Goal: Transaction & Acquisition: Purchase product/service

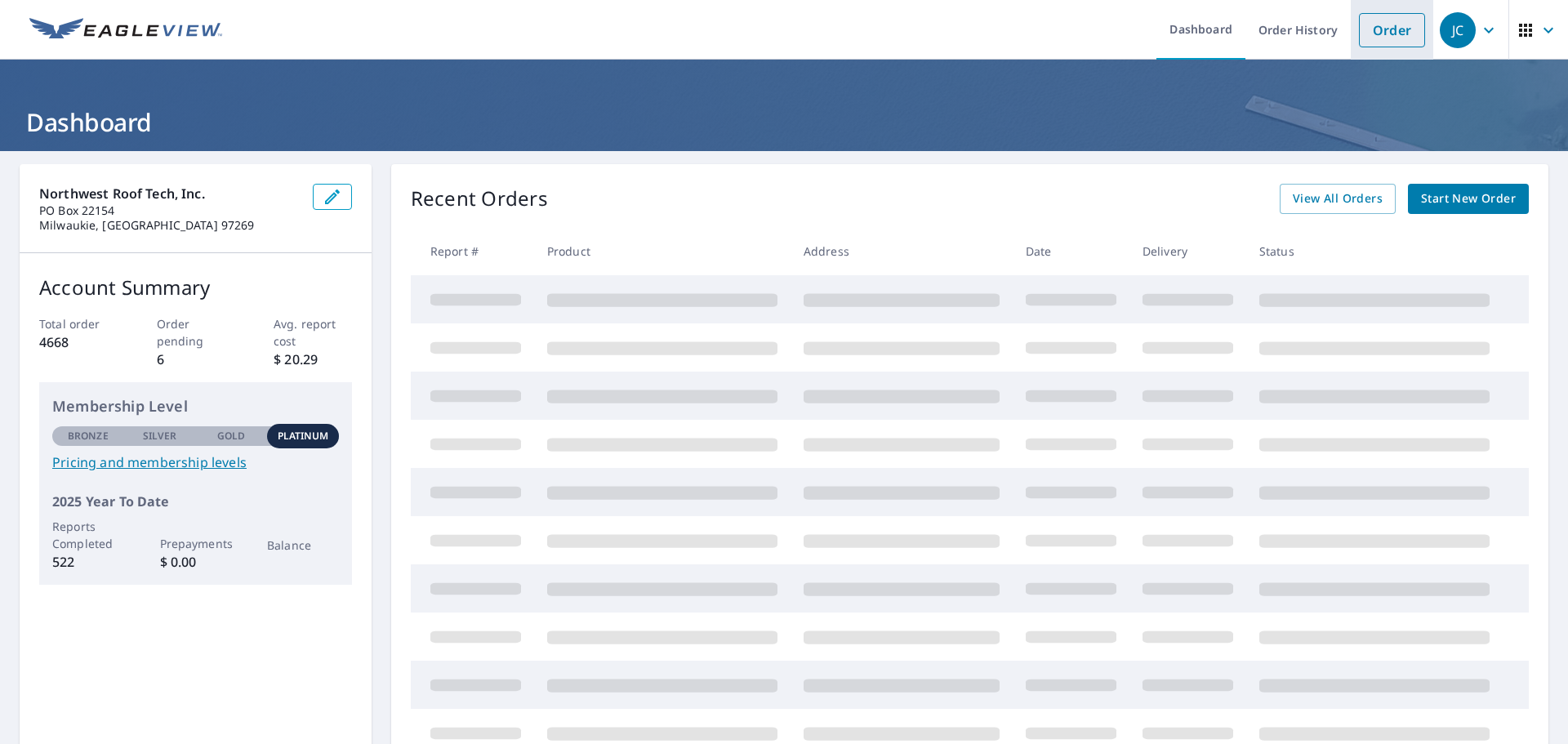
click at [1373, 32] on link "Order" at bounding box center [1392, 30] width 66 height 34
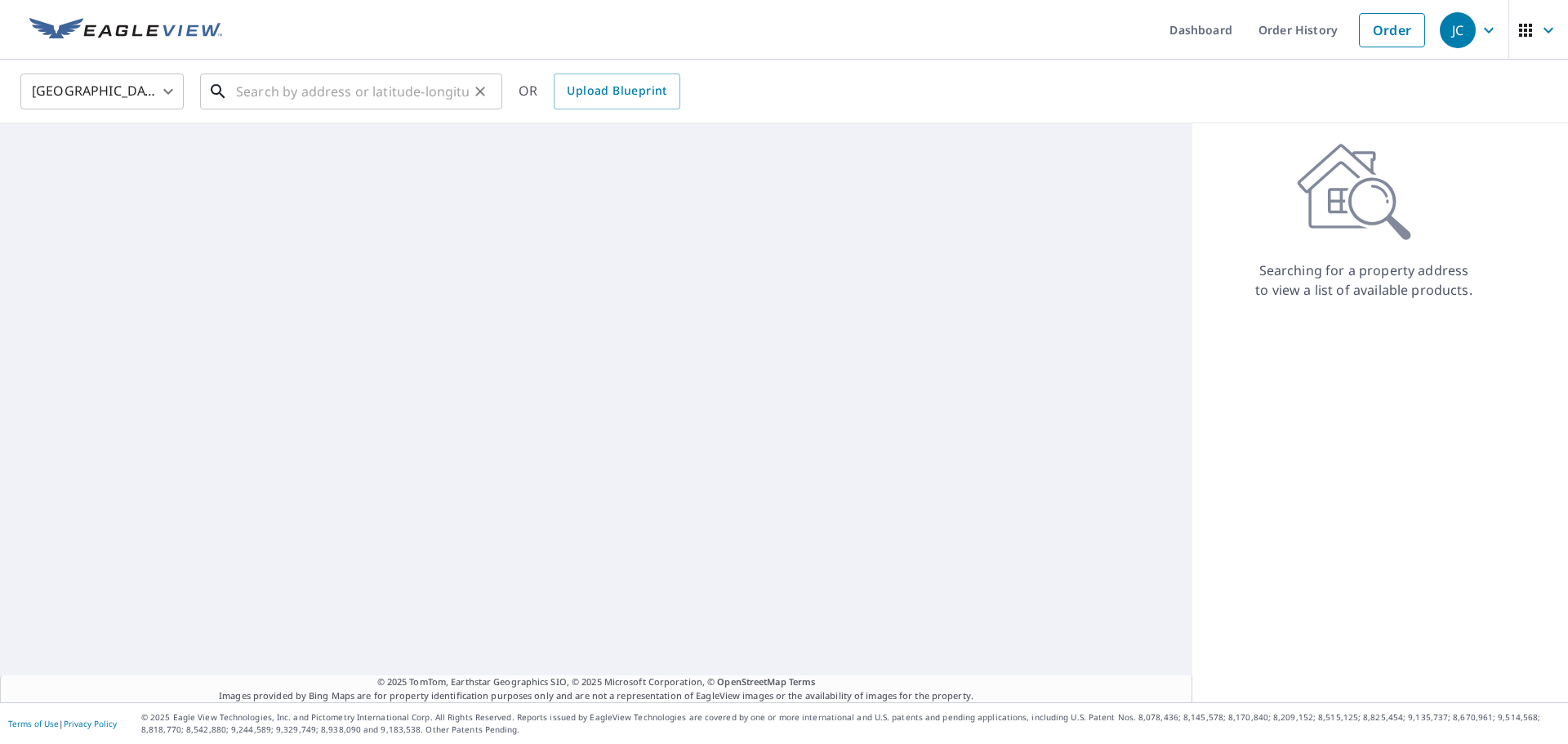
click at [279, 91] on input "text" at bounding box center [352, 91] width 233 height 45
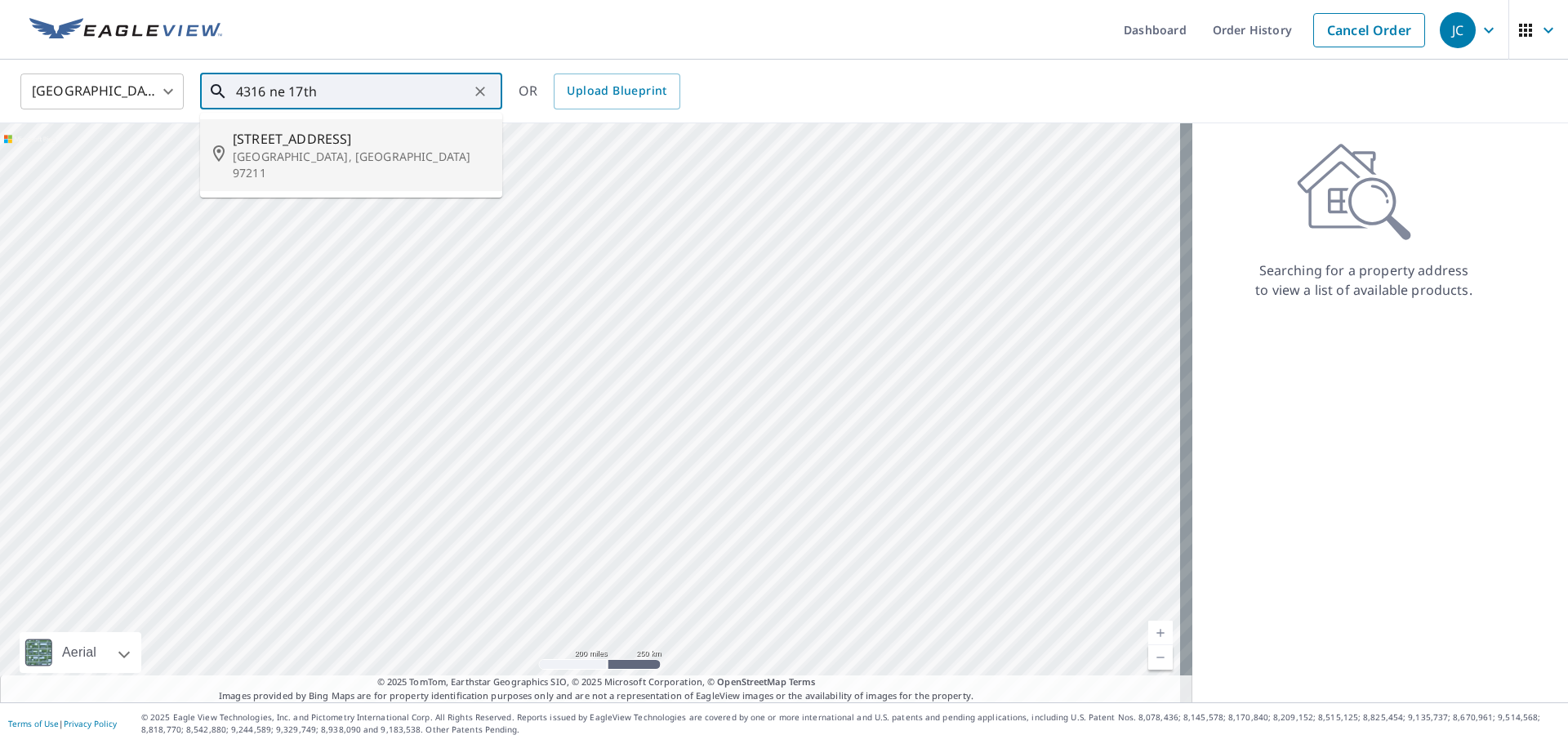
click at [294, 133] on span "[STREET_ADDRESS]" at bounding box center [361, 138] width 257 height 20
type input "[STREET_ADDRESS]"
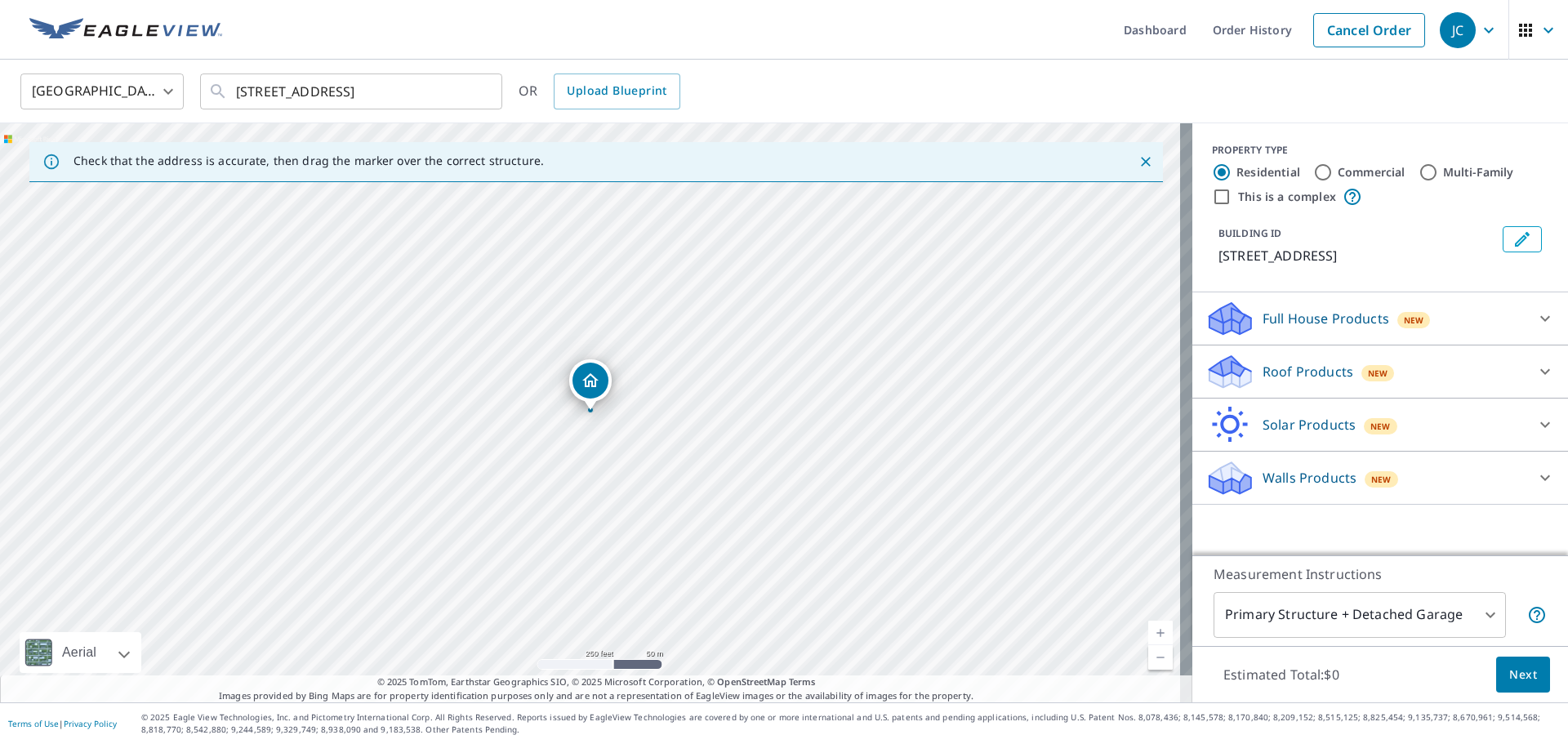
click at [1289, 365] on p "Roof Products" at bounding box center [1307, 372] width 91 height 20
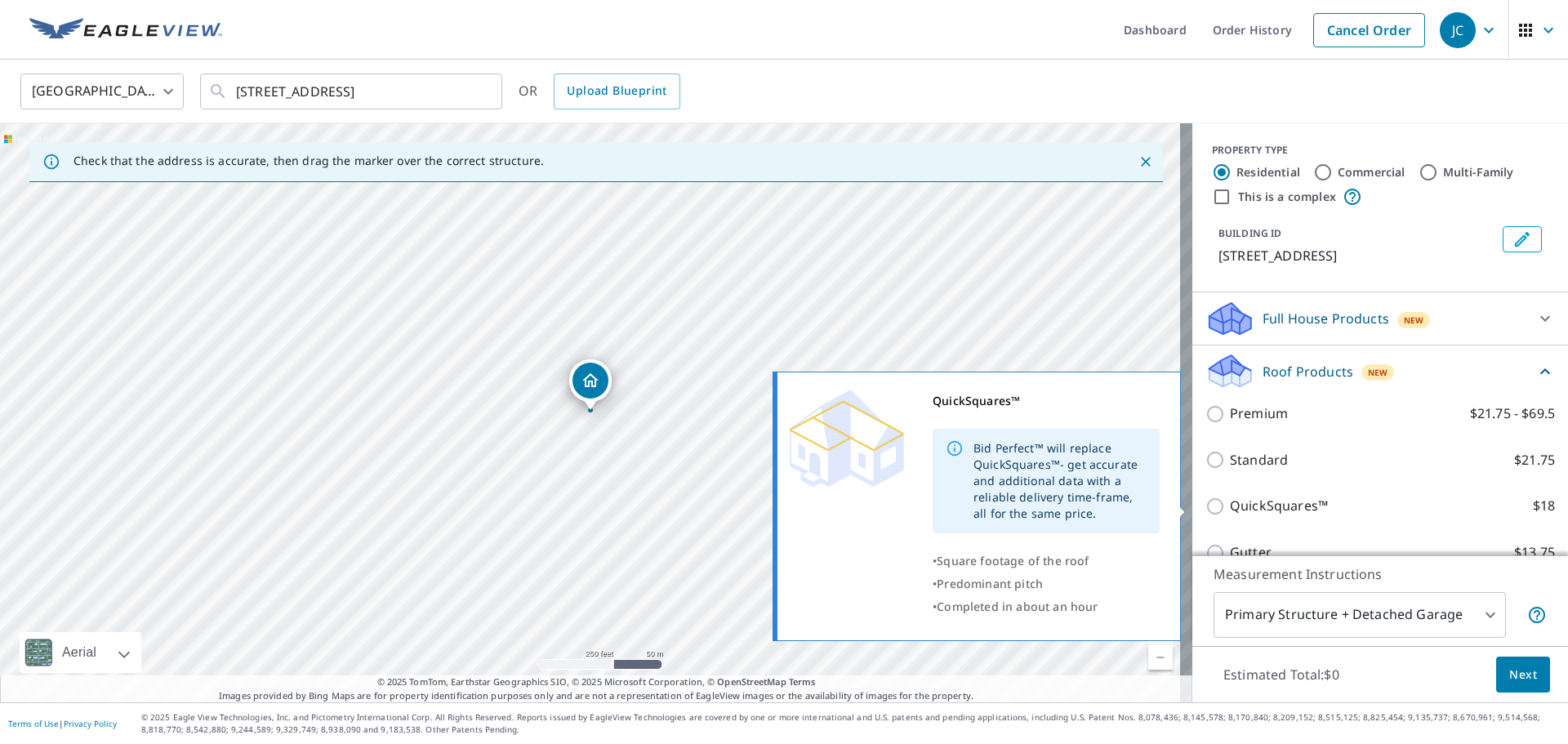
click at [1254, 501] on p "QuickSquares™" at bounding box center [1278, 506] width 98 height 21
click at [1230, 501] on input "QuickSquares™ $18" at bounding box center [1217, 506] width 25 height 20
checkbox input "true"
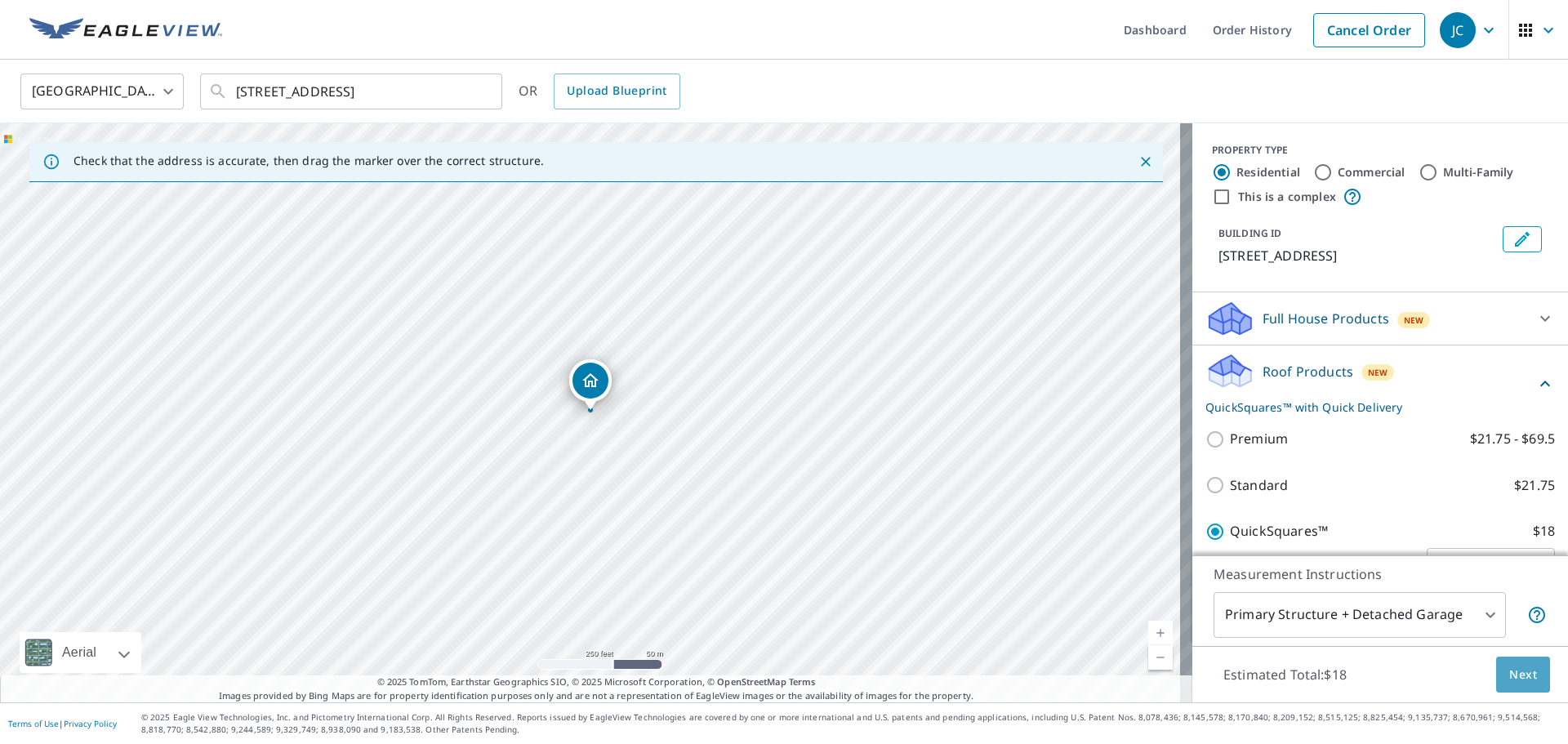
click at [1509, 676] on span "Next" at bounding box center [1523, 676] width 27 height 21
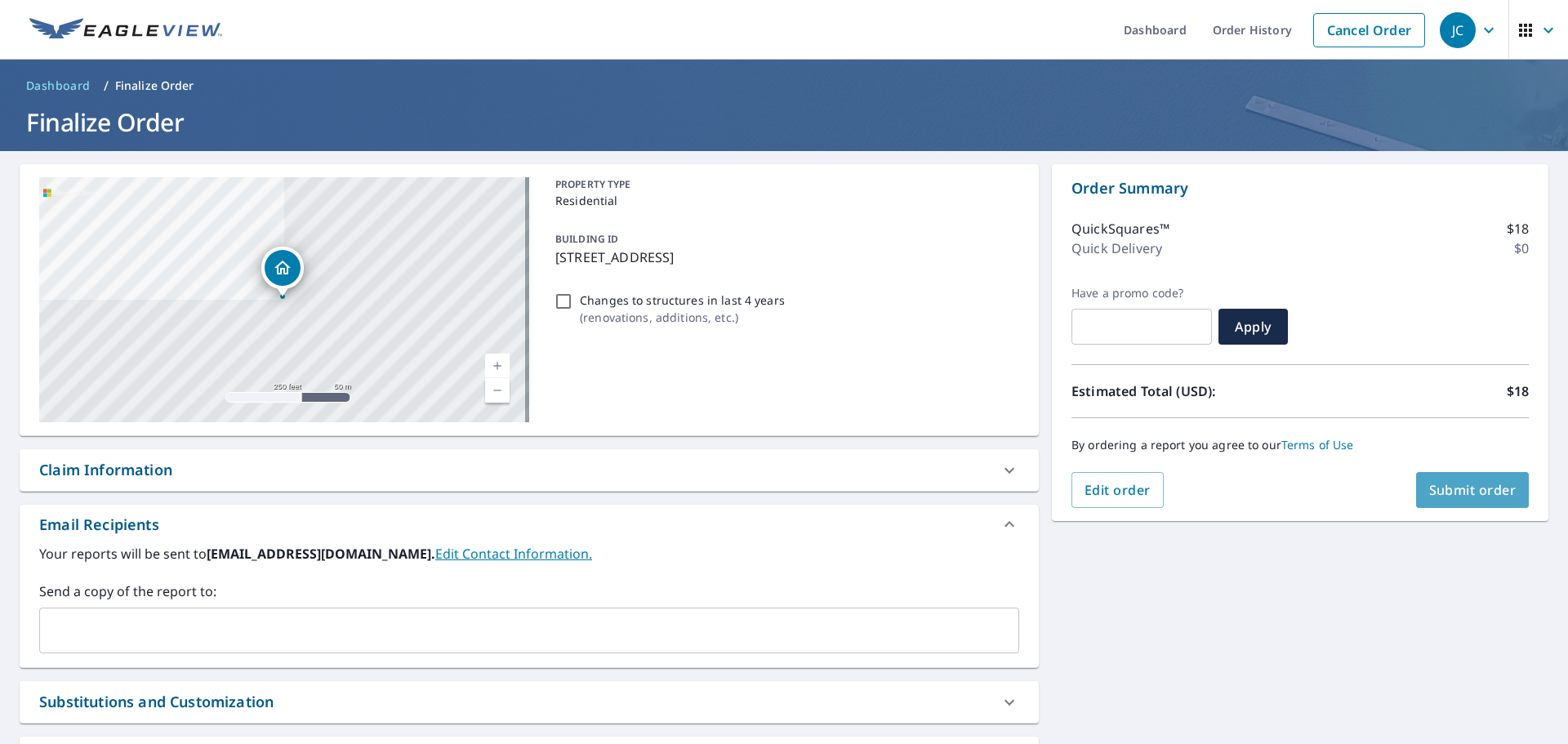
click at [1442, 488] on span "Submit order" at bounding box center [1472, 490] width 87 height 18
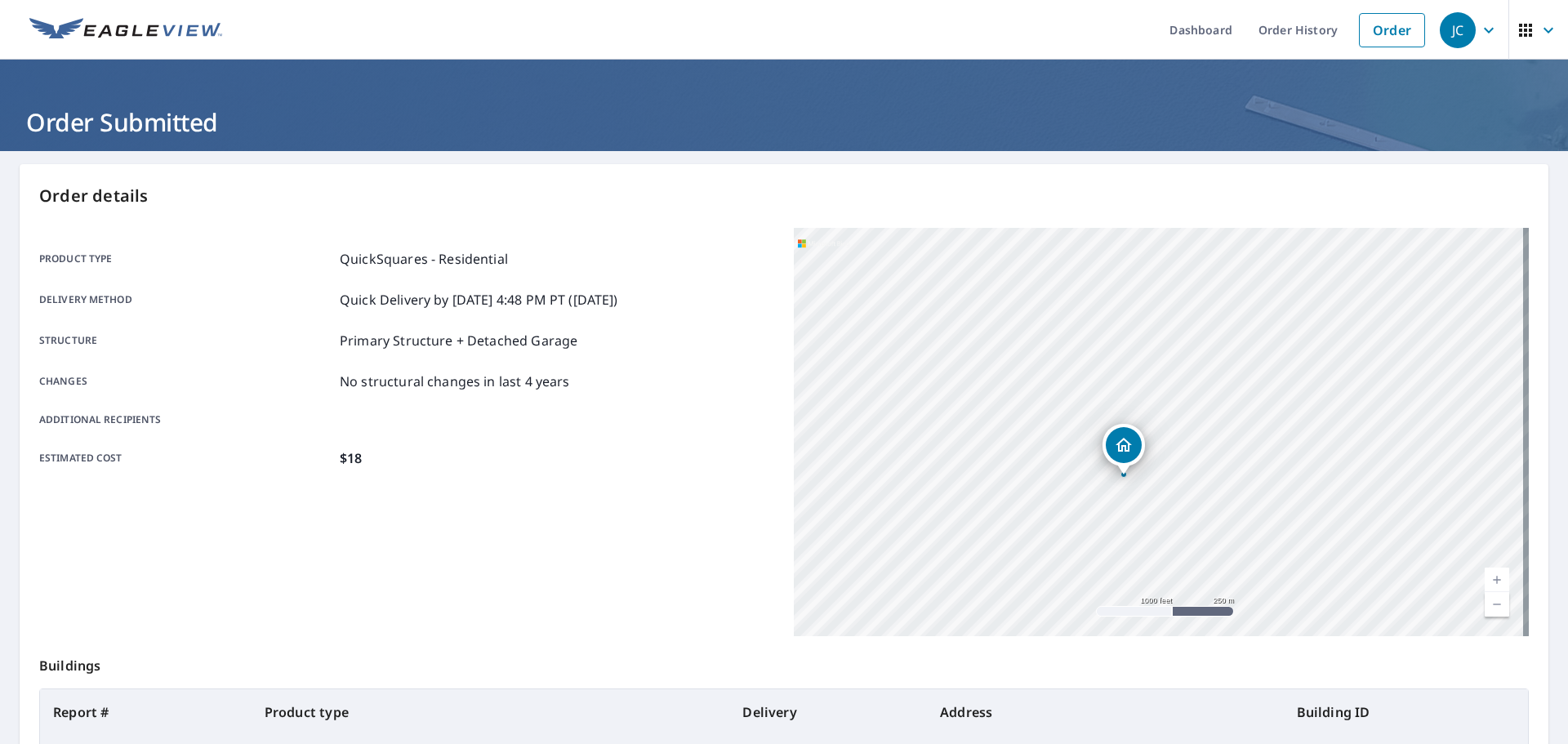
scroll to position [217, 0]
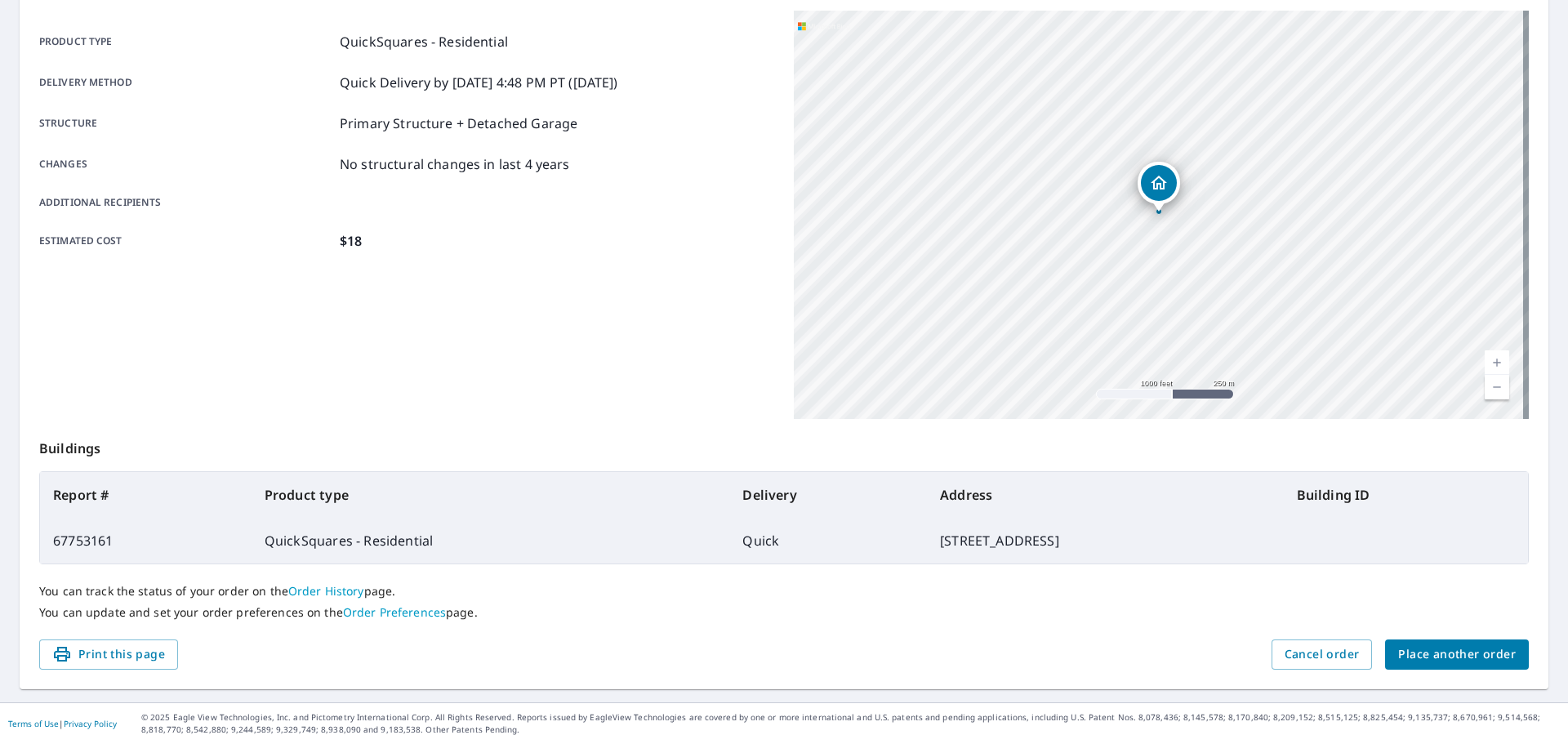
click at [1442, 659] on span "Place another order" at bounding box center [1457, 655] width 117 height 21
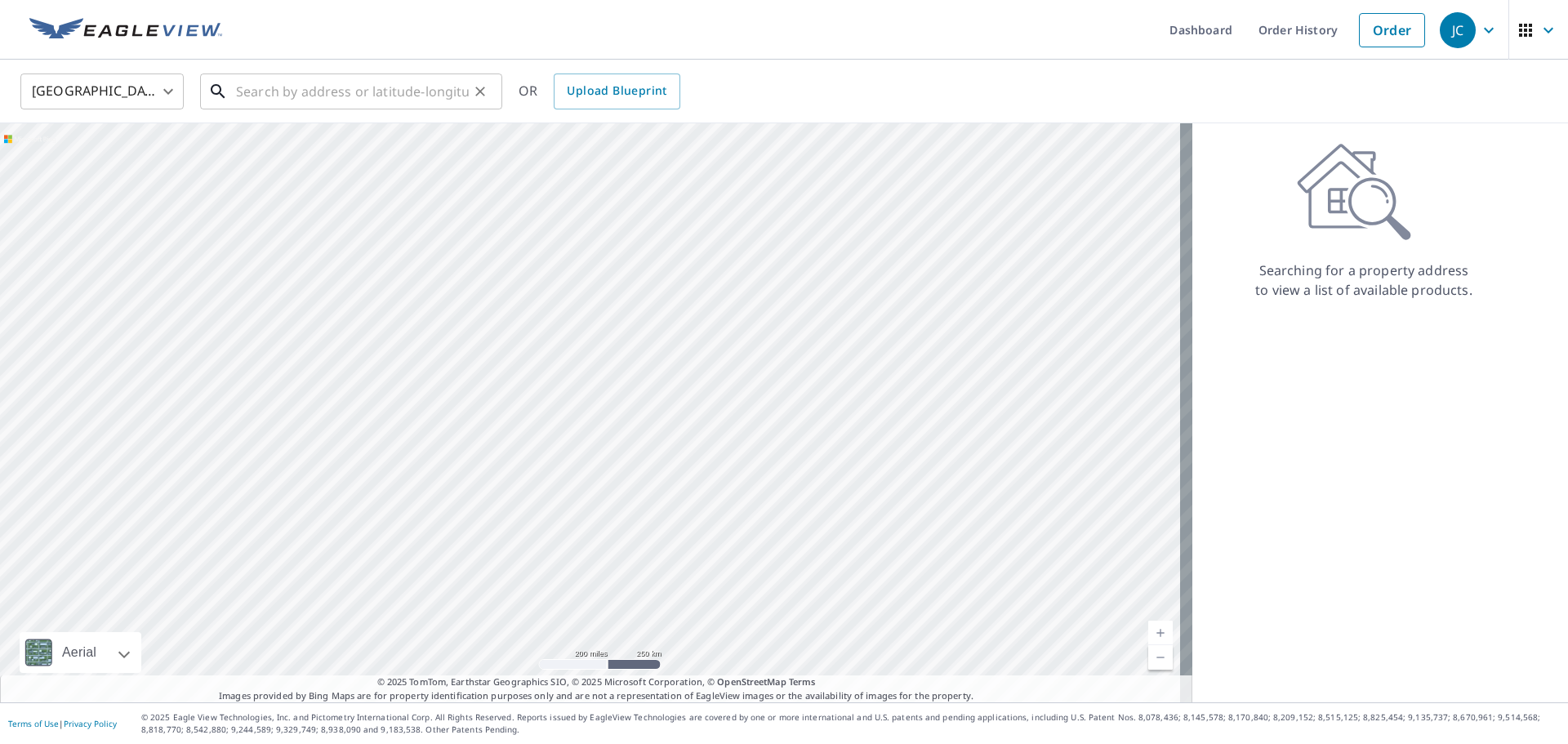
click at [326, 81] on input "text" at bounding box center [352, 91] width 233 height 45
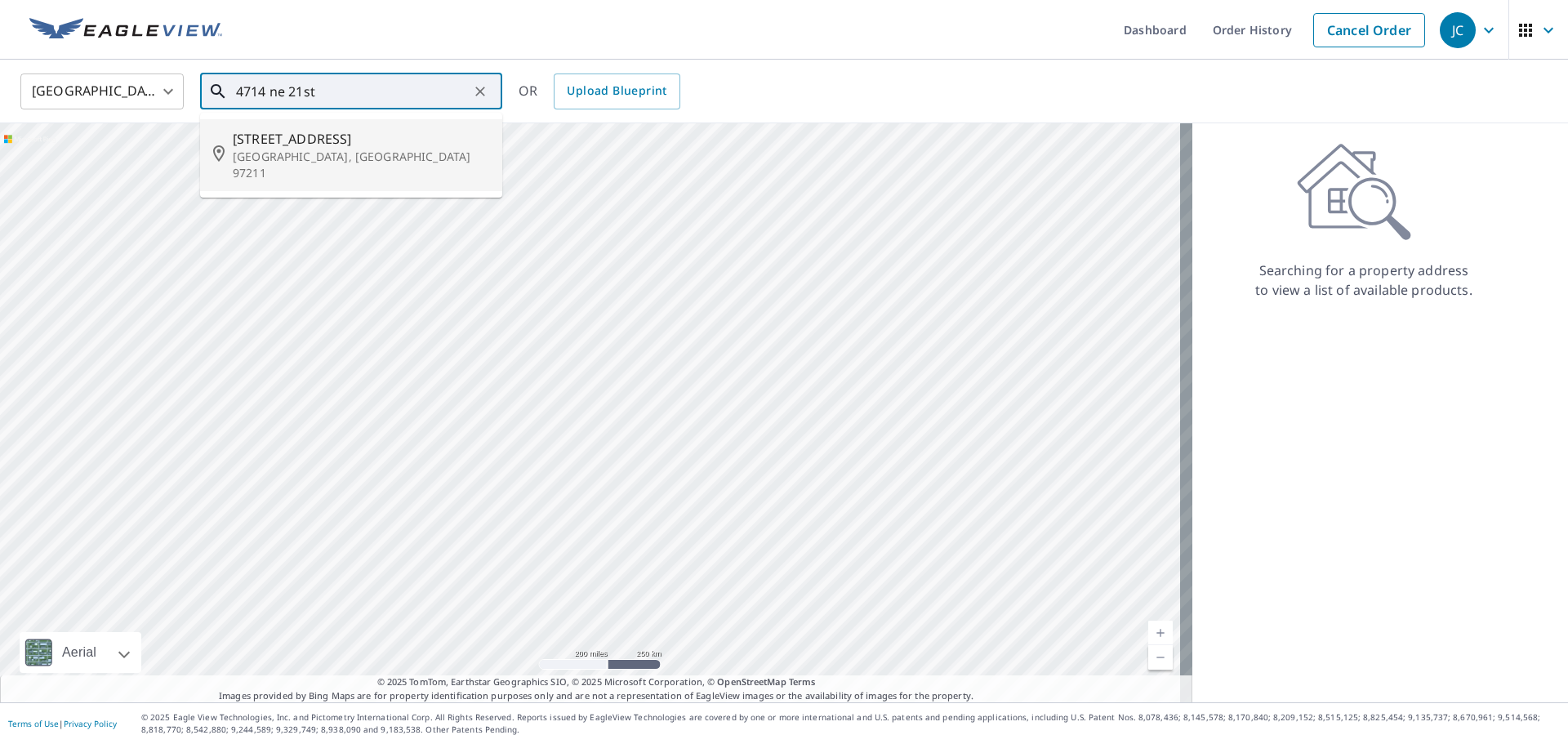
click at [300, 140] on span "[STREET_ADDRESS]" at bounding box center [361, 138] width 257 height 20
type input "[STREET_ADDRESS]"
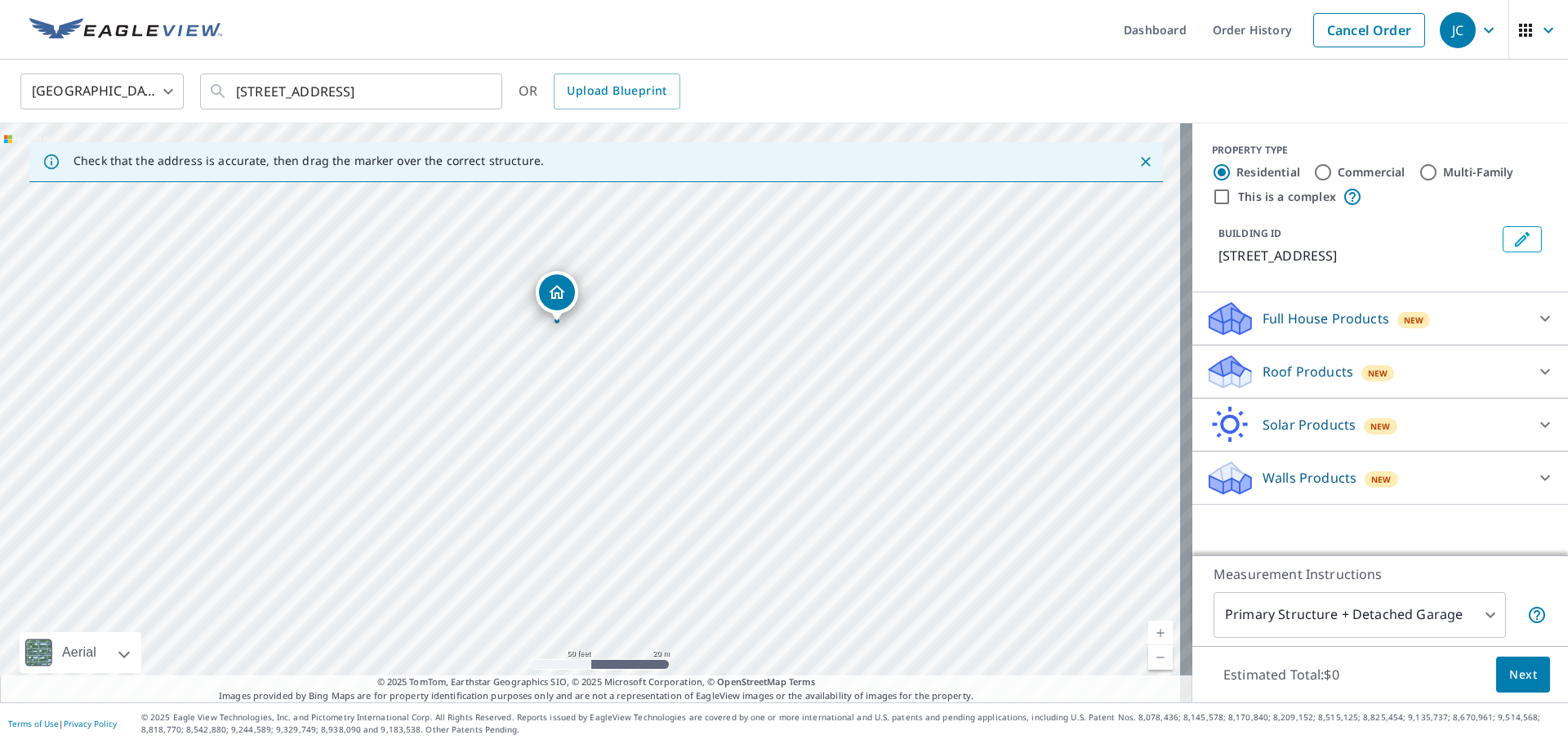
click at [1319, 371] on p "Roof Products" at bounding box center [1307, 372] width 91 height 20
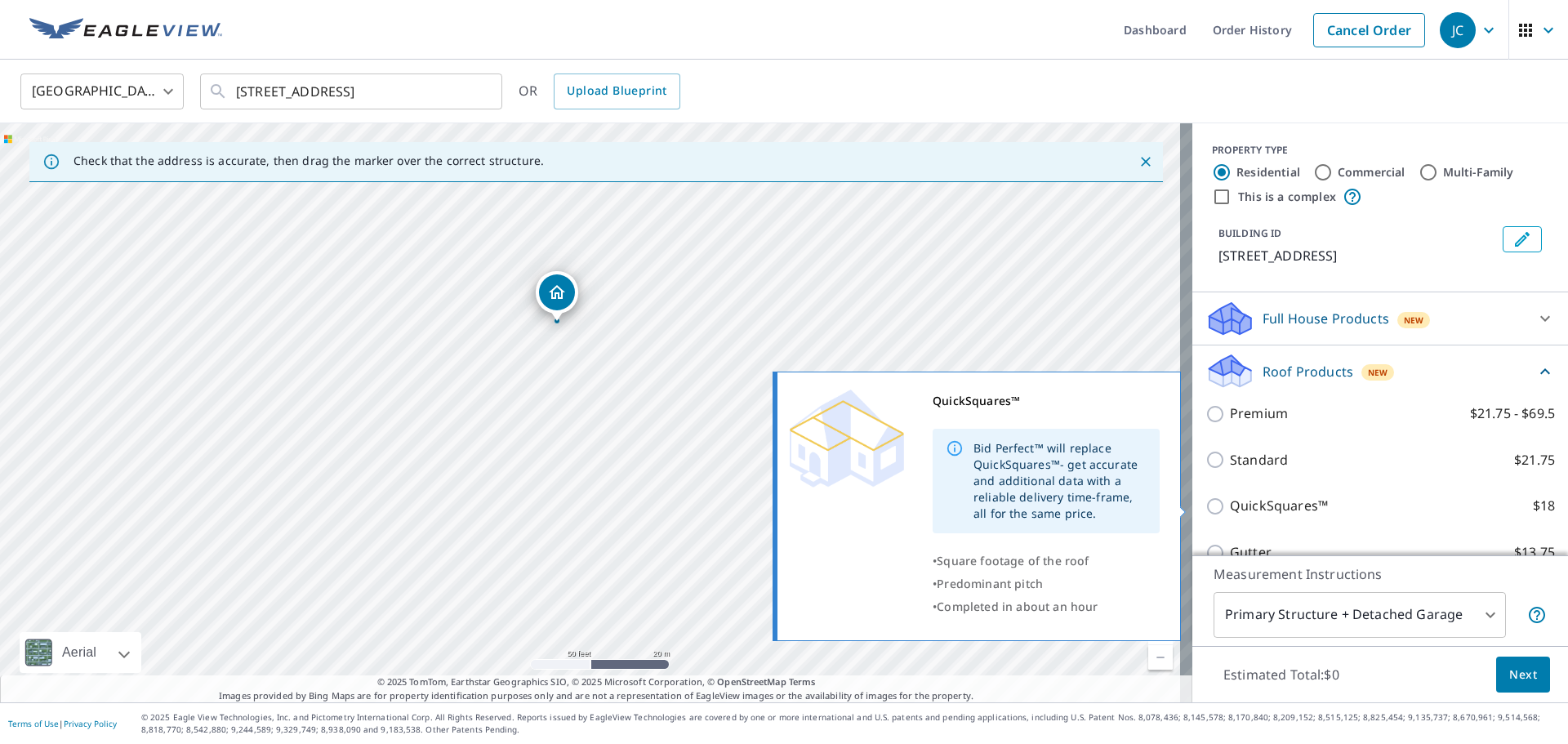
click at [1283, 504] on p "QuickSquares™" at bounding box center [1278, 506] width 98 height 21
click at [1230, 504] on input "QuickSquares™ $18" at bounding box center [1217, 506] width 25 height 20
checkbox input "true"
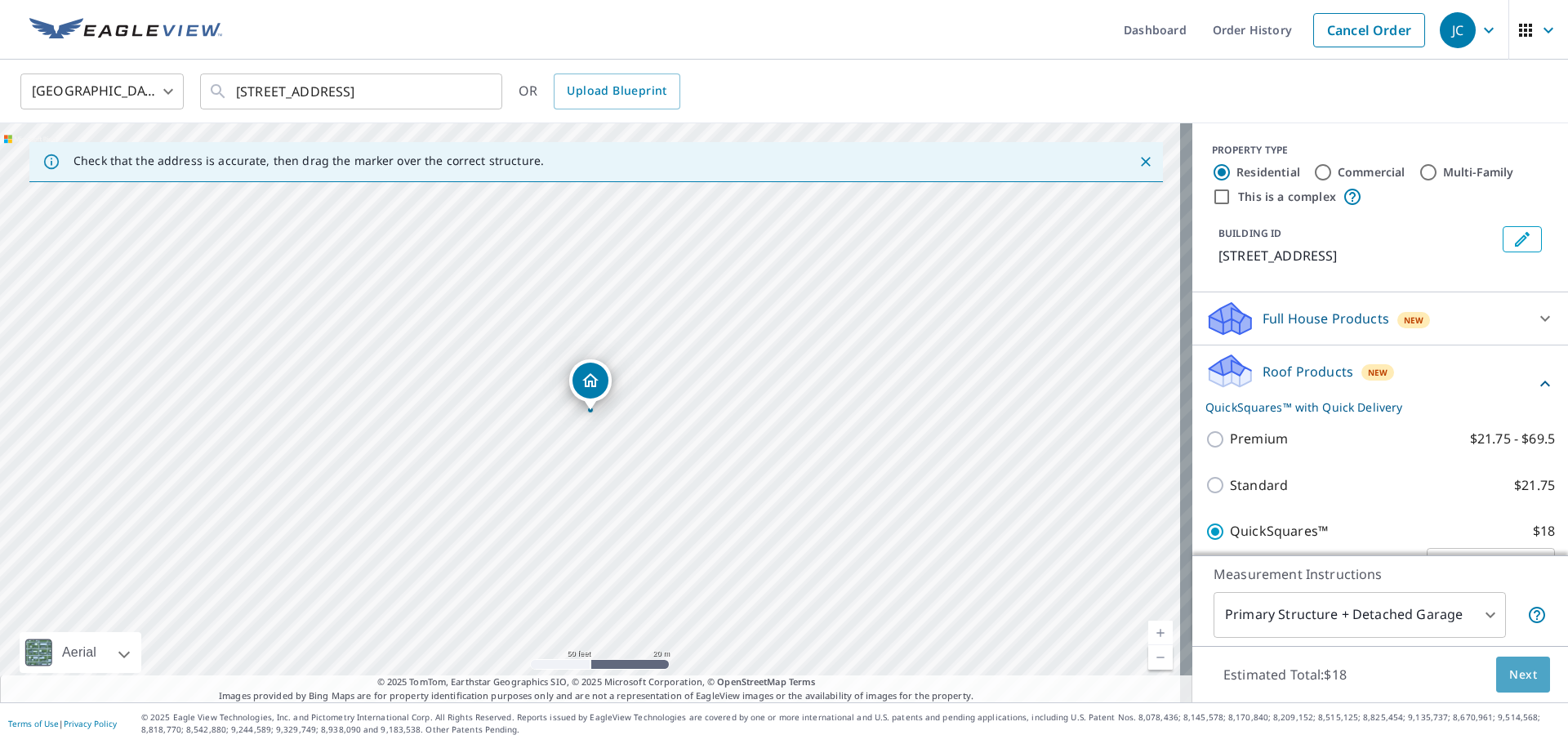
click at [1509, 672] on span "Next" at bounding box center [1523, 676] width 27 height 21
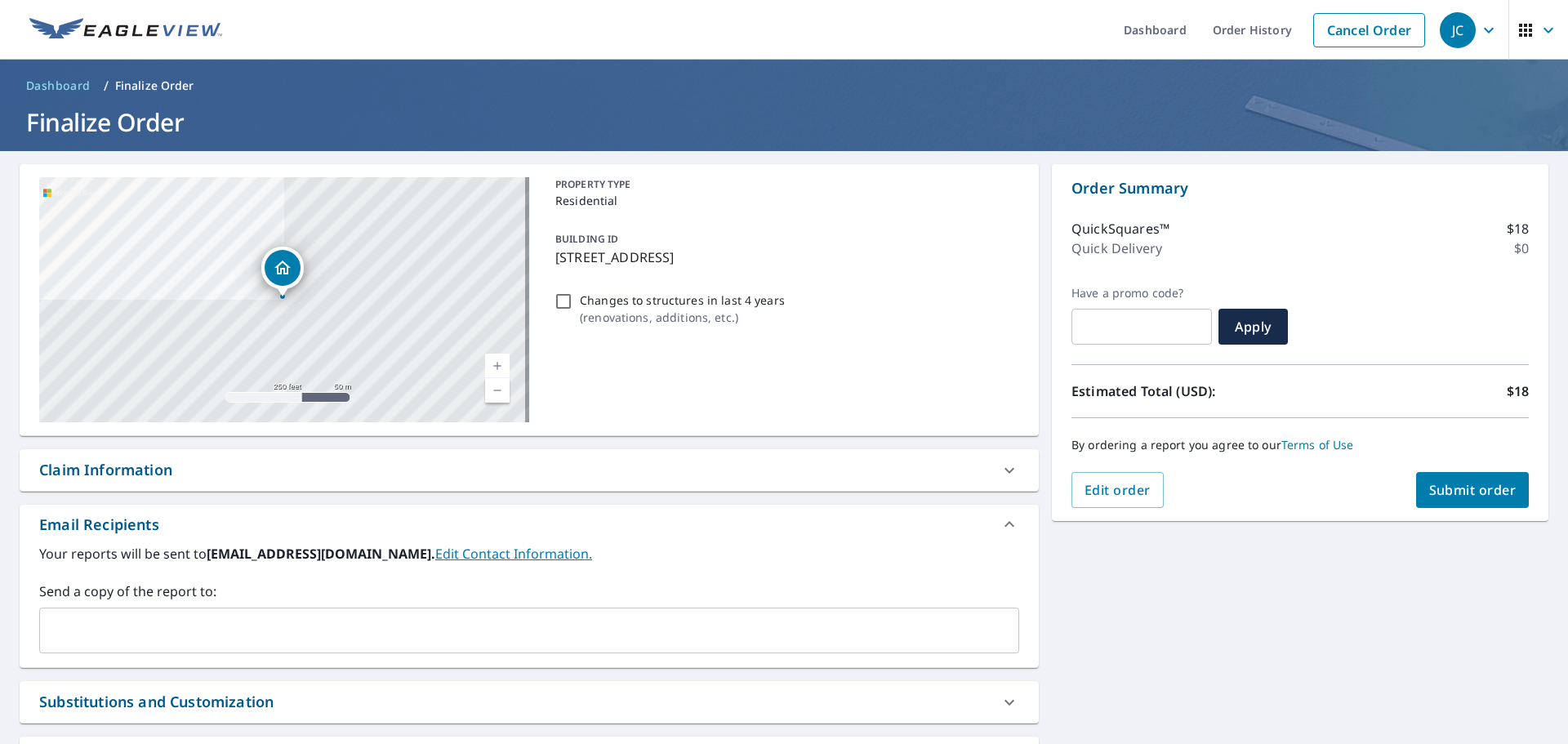
click at [1446, 491] on span "Submit order" at bounding box center [1472, 490] width 87 height 18
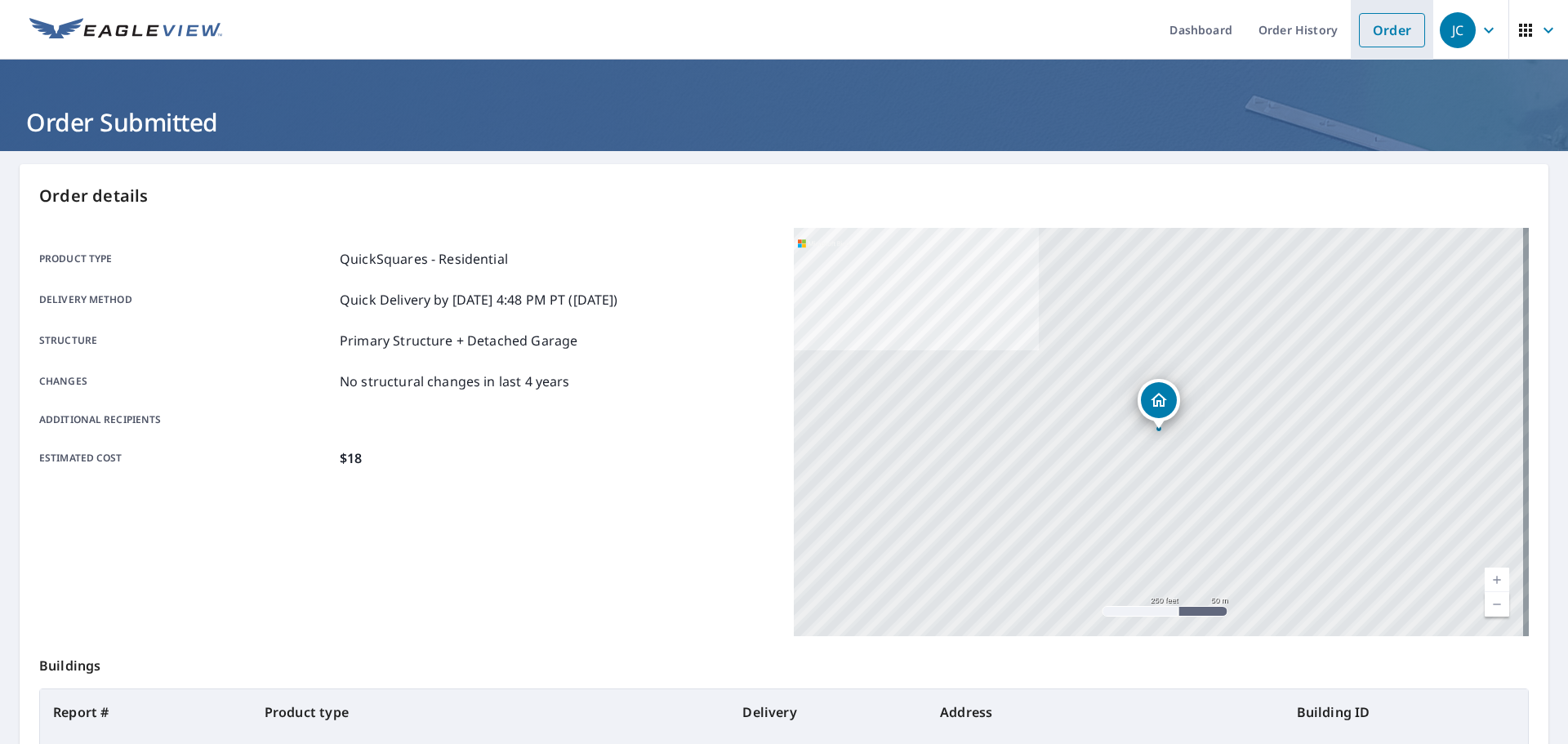
click at [1375, 26] on link "Order" at bounding box center [1392, 30] width 66 height 34
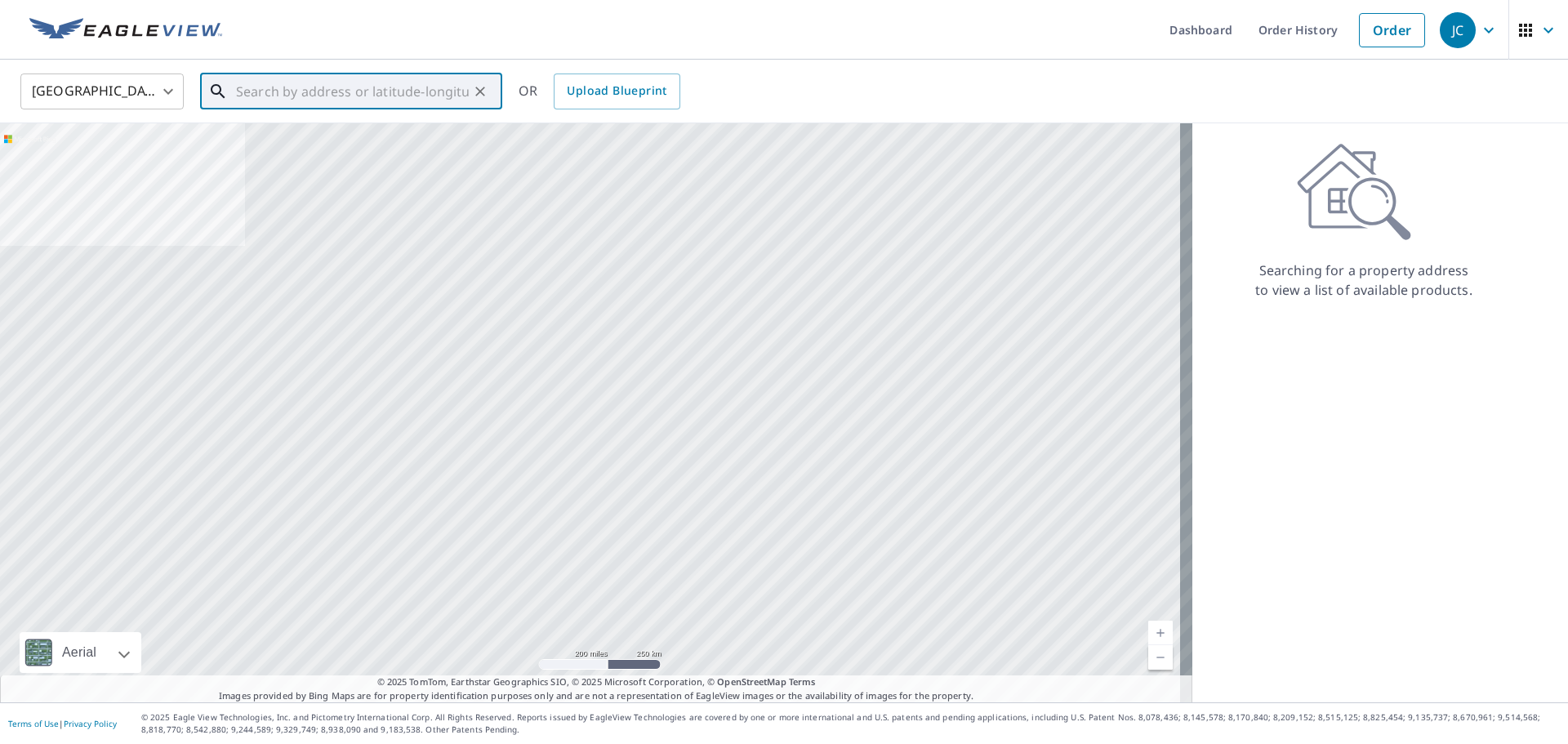
click at [279, 82] on input "text" at bounding box center [352, 91] width 233 height 45
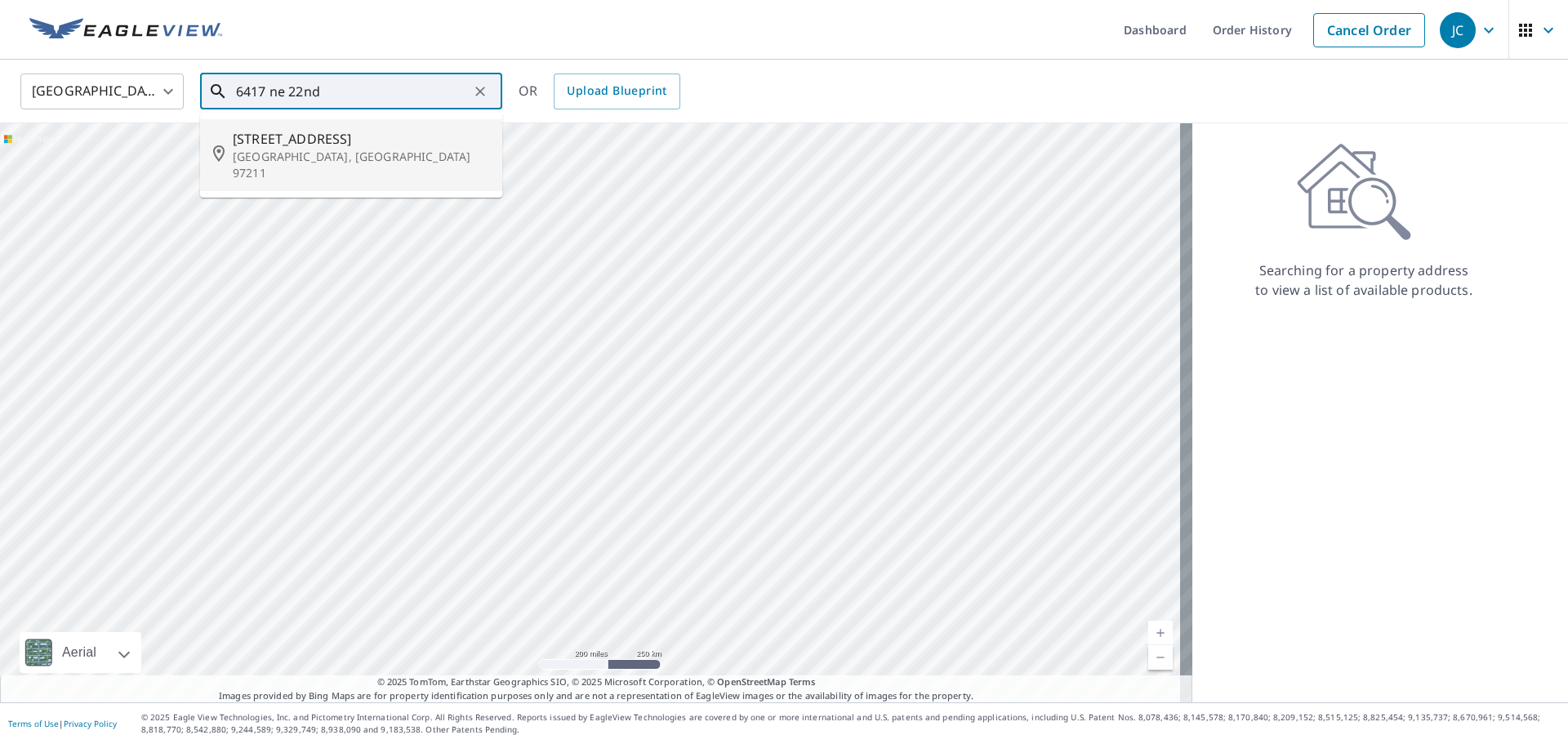
click at [392, 139] on span "[STREET_ADDRESS]" at bounding box center [361, 138] width 257 height 20
type input "[STREET_ADDRESS]"
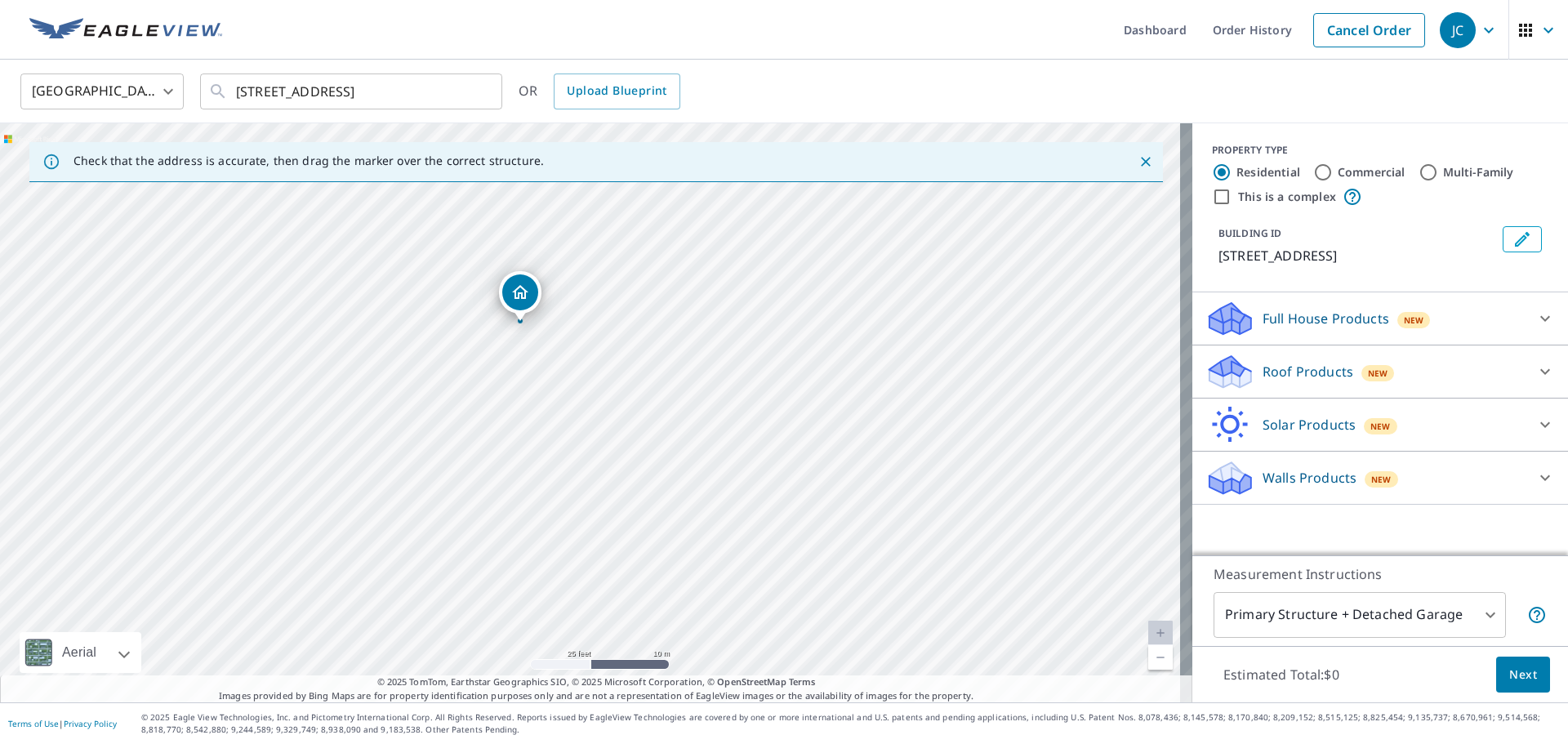
click at [1294, 369] on p "Roof Products" at bounding box center [1307, 372] width 91 height 20
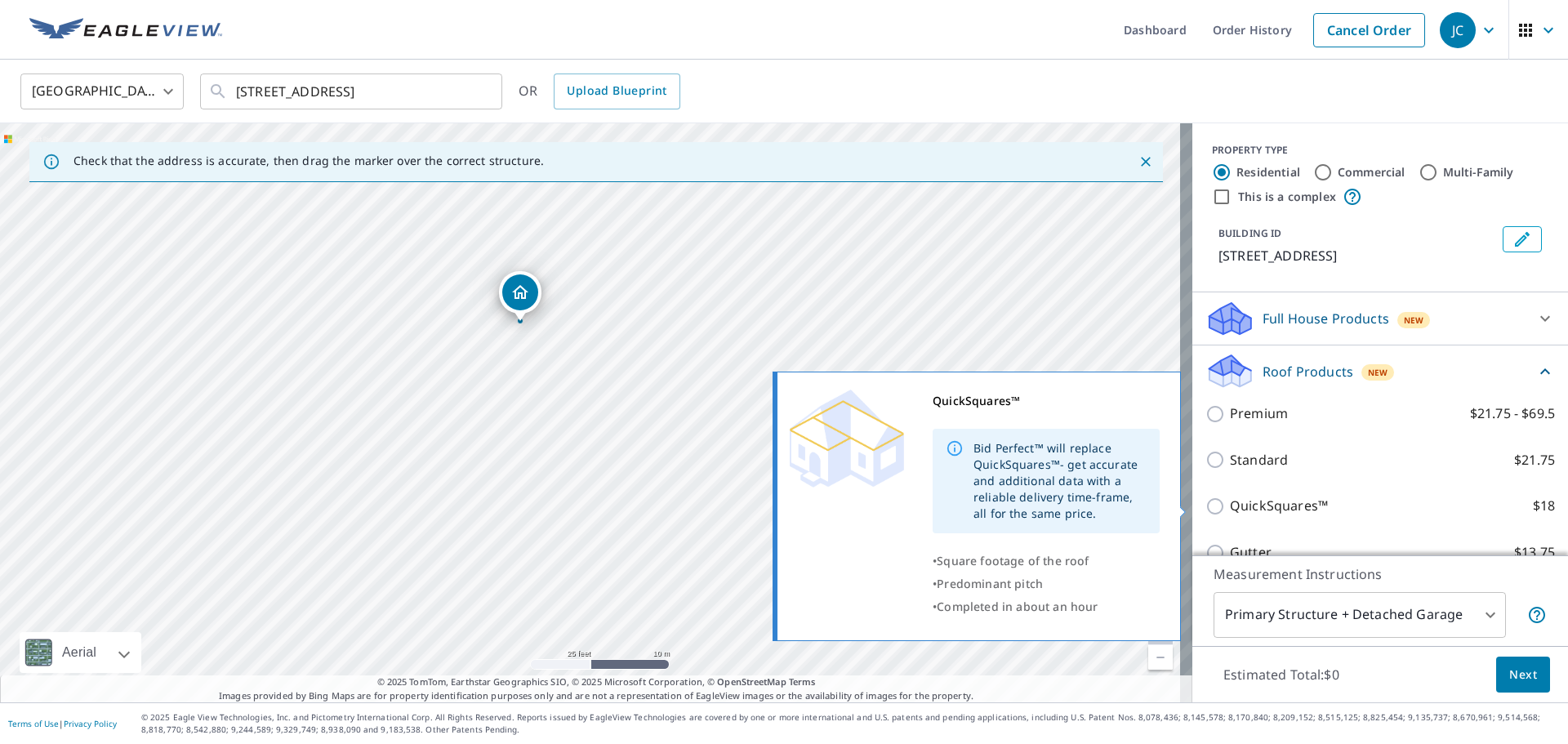
click at [1262, 500] on p "QuickSquares™" at bounding box center [1278, 506] width 98 height 21
click at [1230, 500] on input "QuickSquares™ $18" at bounding box center [1217, 506] width 25 height 20
checkbox input "true"
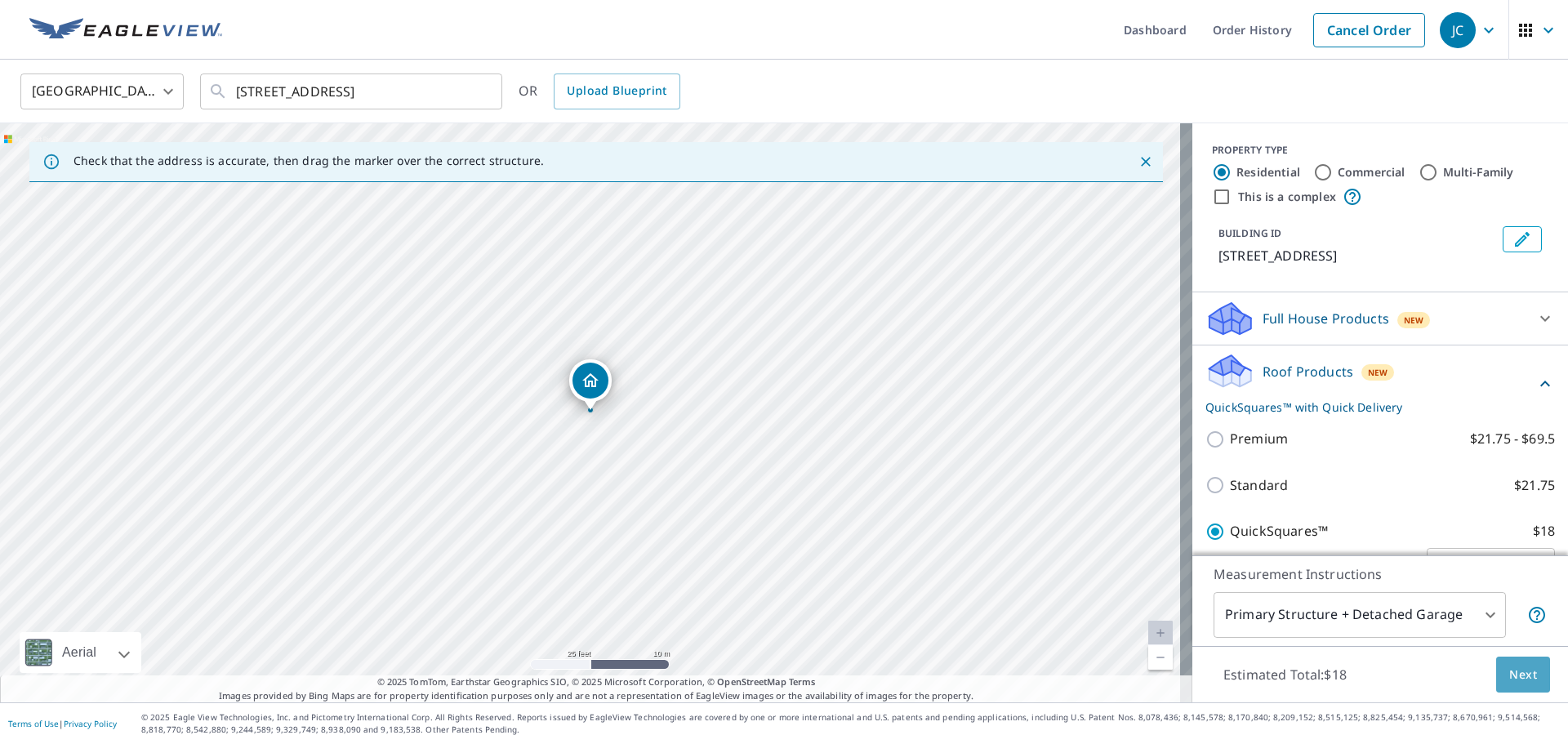
click at [1509, 669] on span "Next" at bounding box center [1523, 676] width 27 height 21
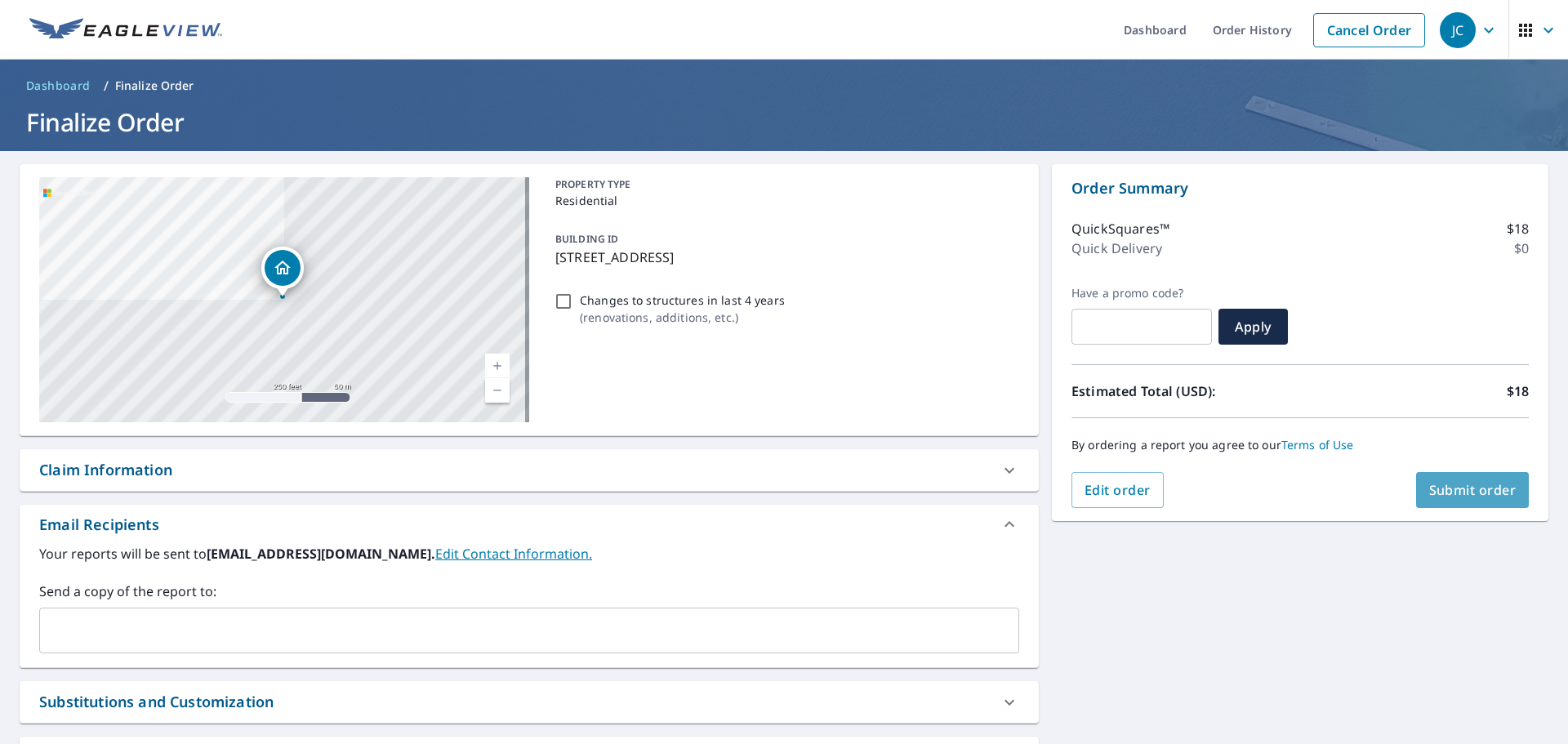
click at [1457, 491] on span "Submit order" at bounding box center [1472, 490] width 87 height 18
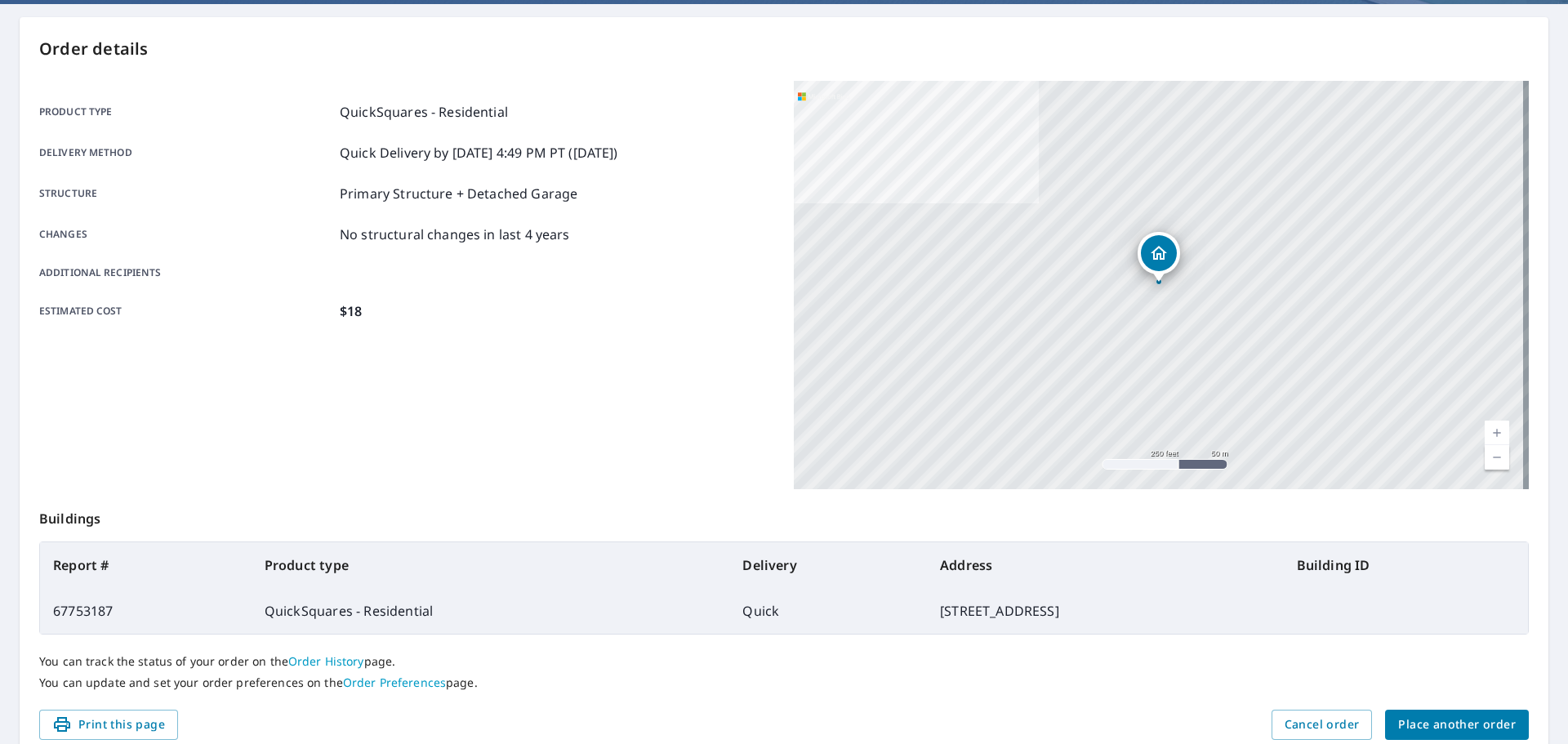
scroll to position [217, 0]
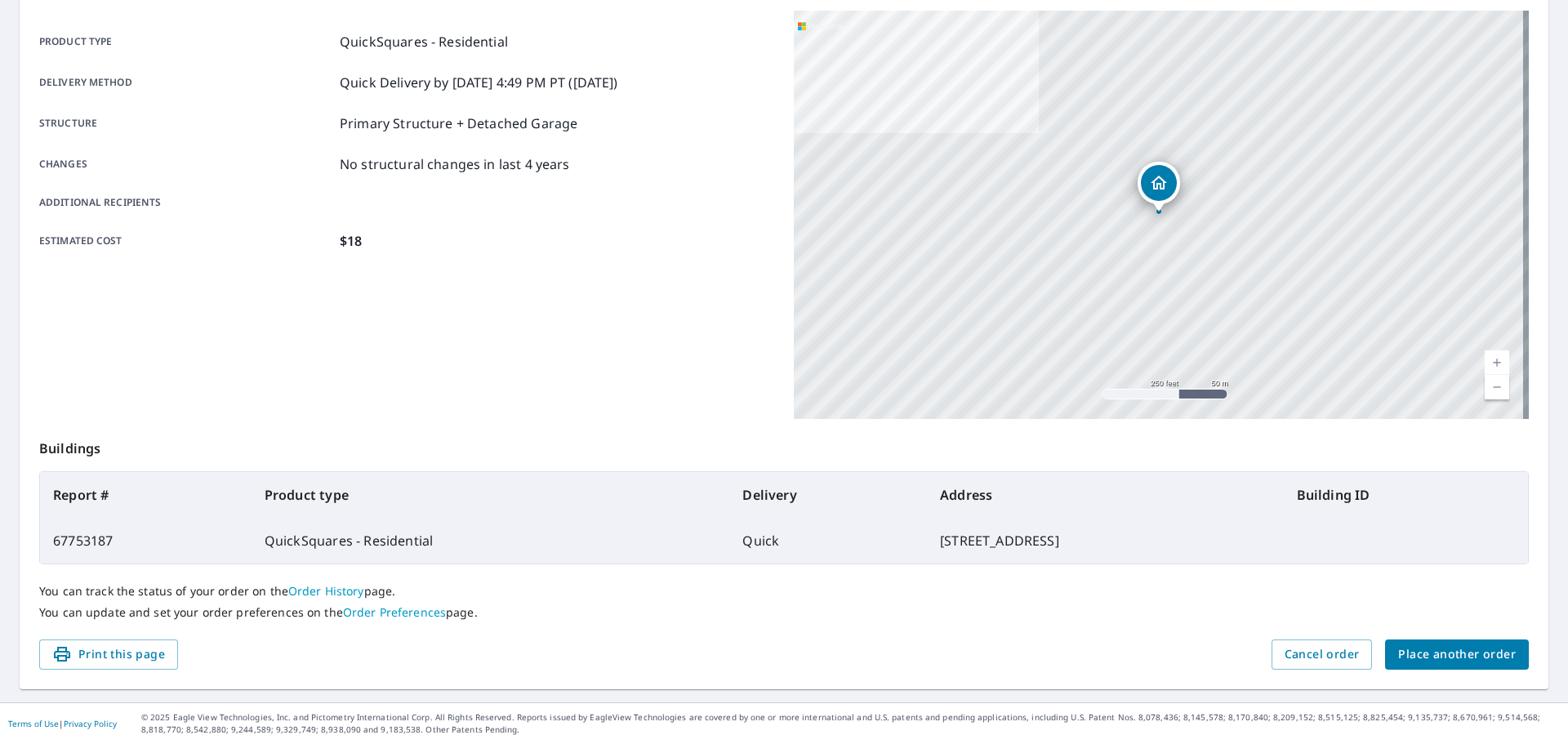
click at [1476, 655] on span "Place another order" at bounding box center [1457, 655] width 117 height 21
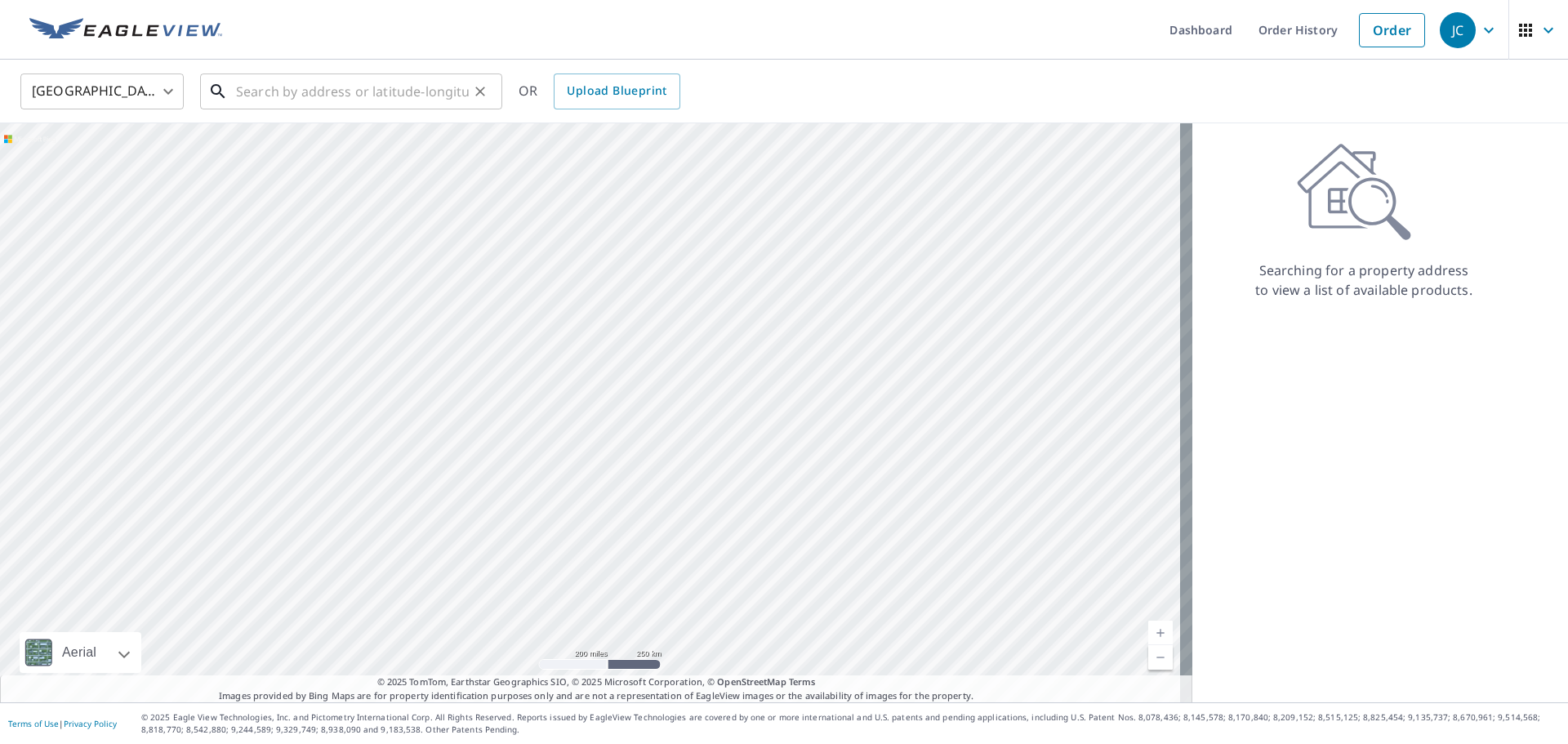
drag, startPoint x: 251, startPoint y: 88, endPoint x: 248, endPoint y: 100, distance: 12.4
click at [249, 88] on input "text" at bounding box center [352, 91] width 233 height 45
type input "2"
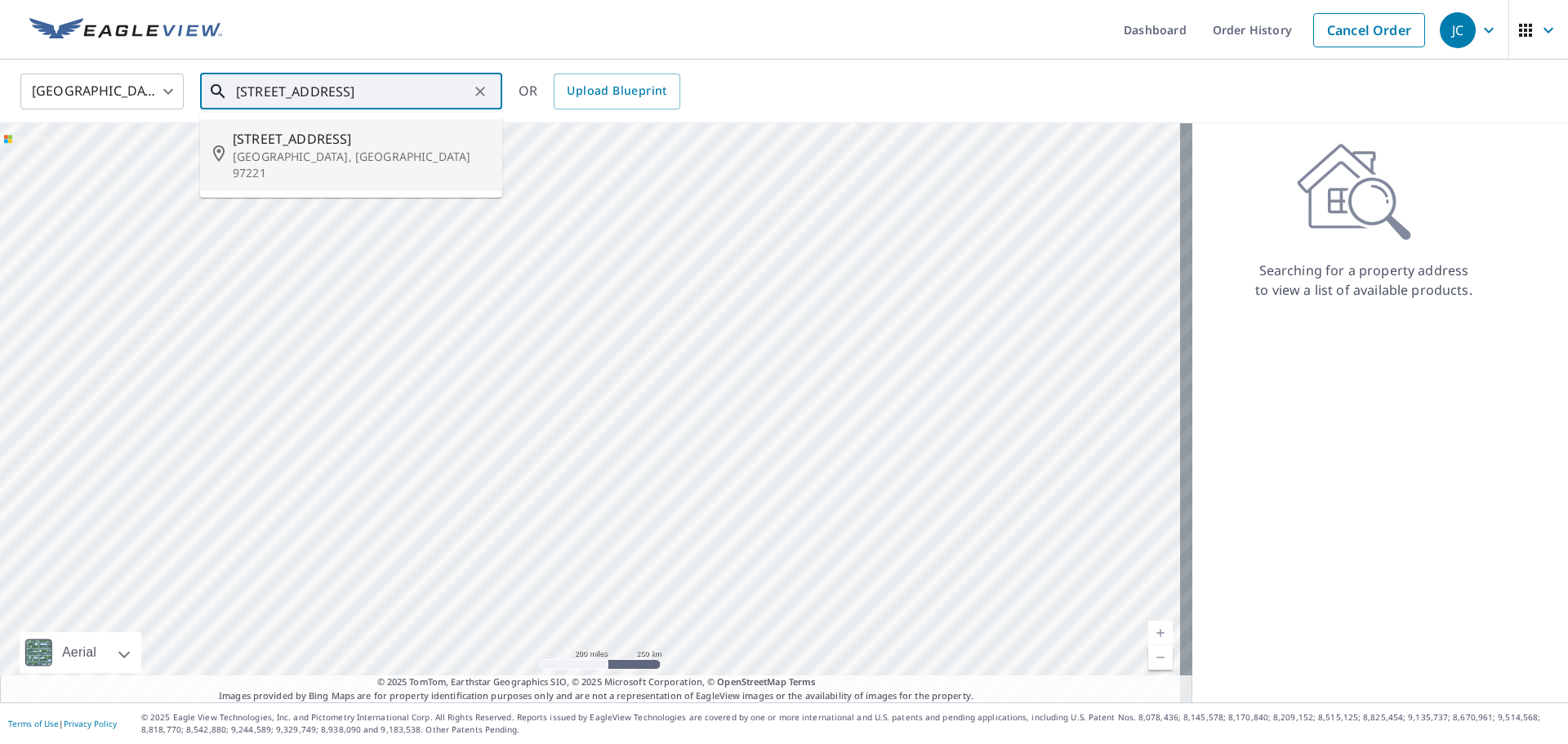
click at [320, 147] on span "[STREET_ADDRESS]" at bounding box center [361, 138] width 257 height 20
type input "[STREET_ADDRESS][PERSON_NAME]"
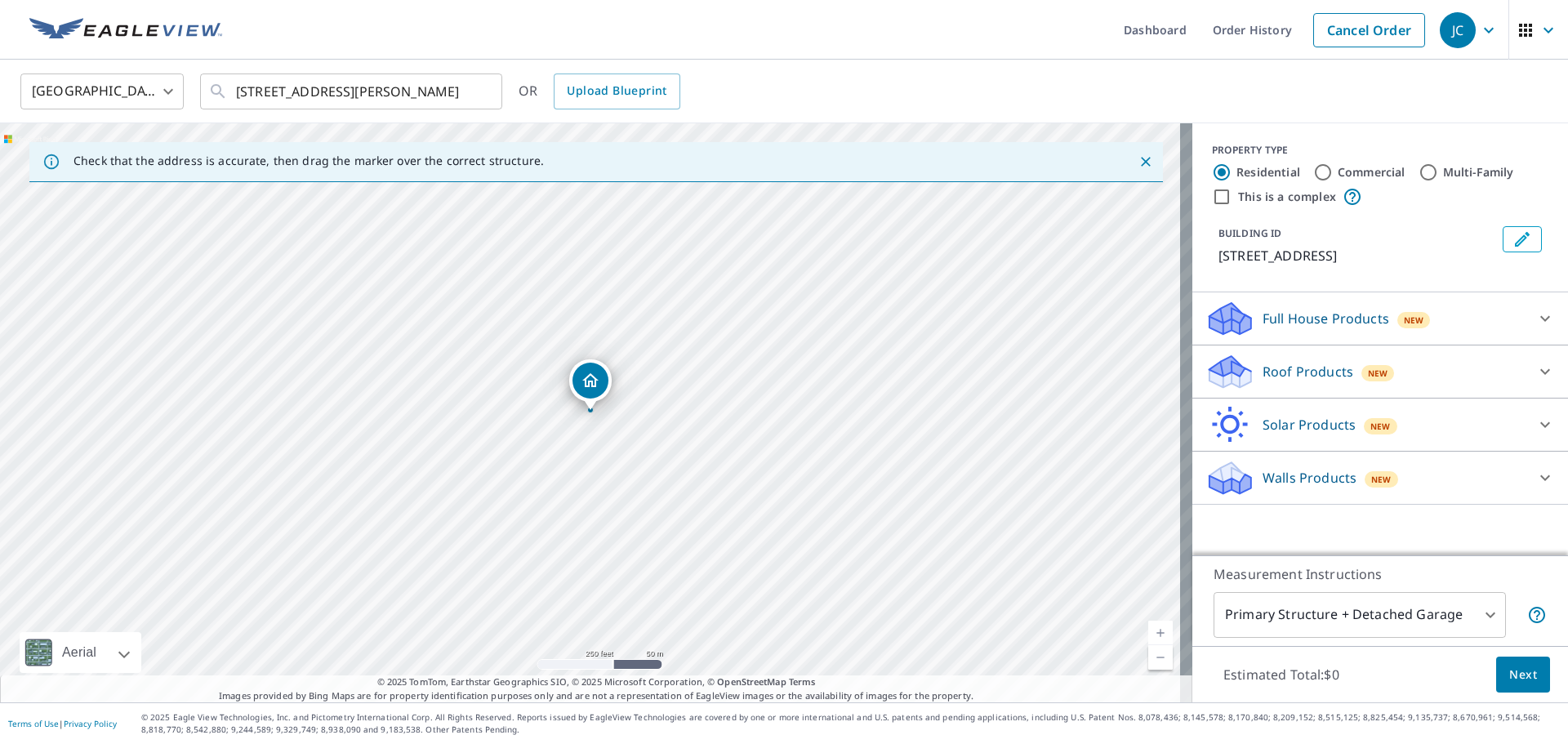
click at [1262, 364] on p "Roof Products" at bounding box center [1307, 372] width 91 height 20
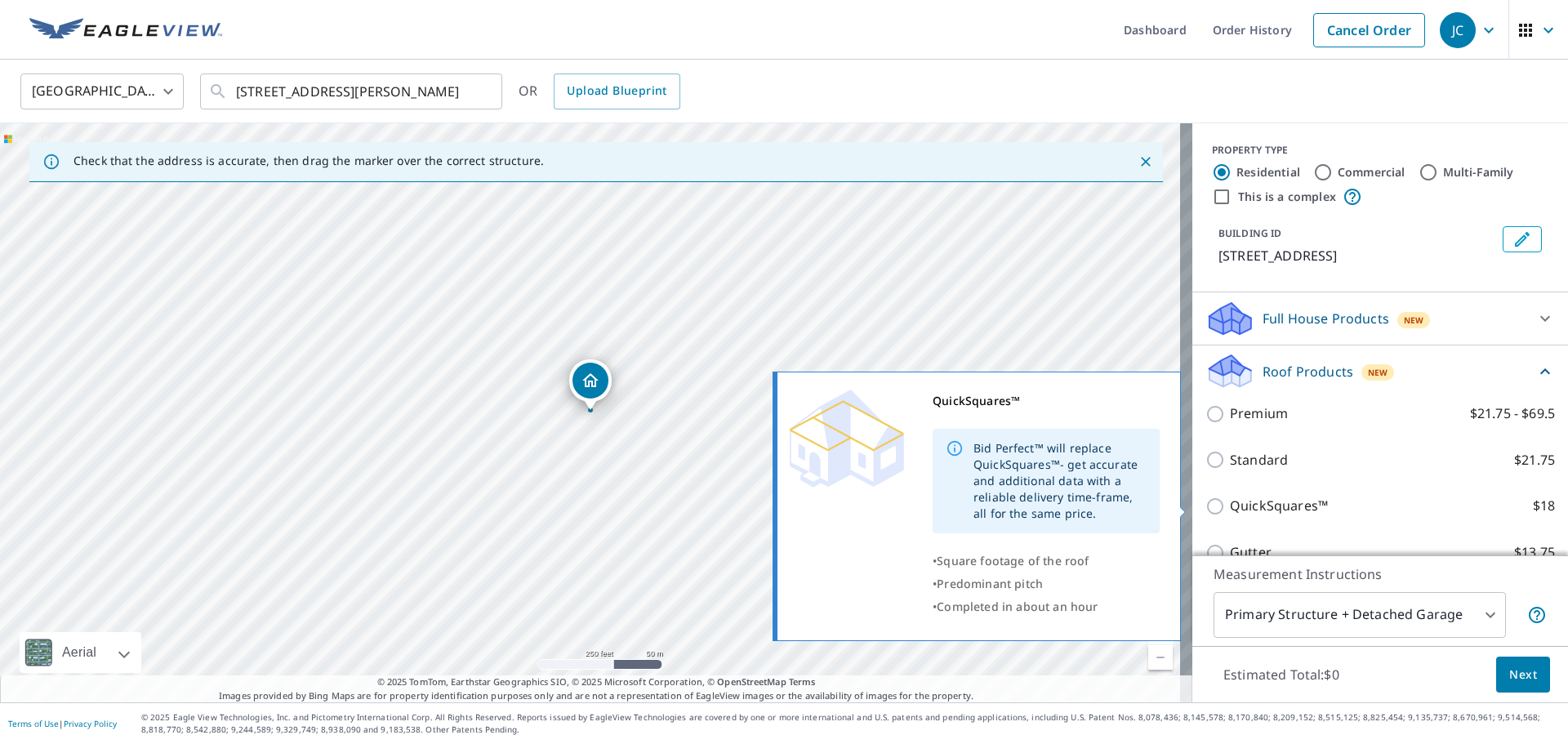
click at [1266, 504] on p "QuickSquares™" at bounding box center [1278, 506] width 98 height 21
click at [1230, 504] on input "QuickSquares™ $18" at bounding box center [1217, 506] width 25 height 20
checkbox input "true"
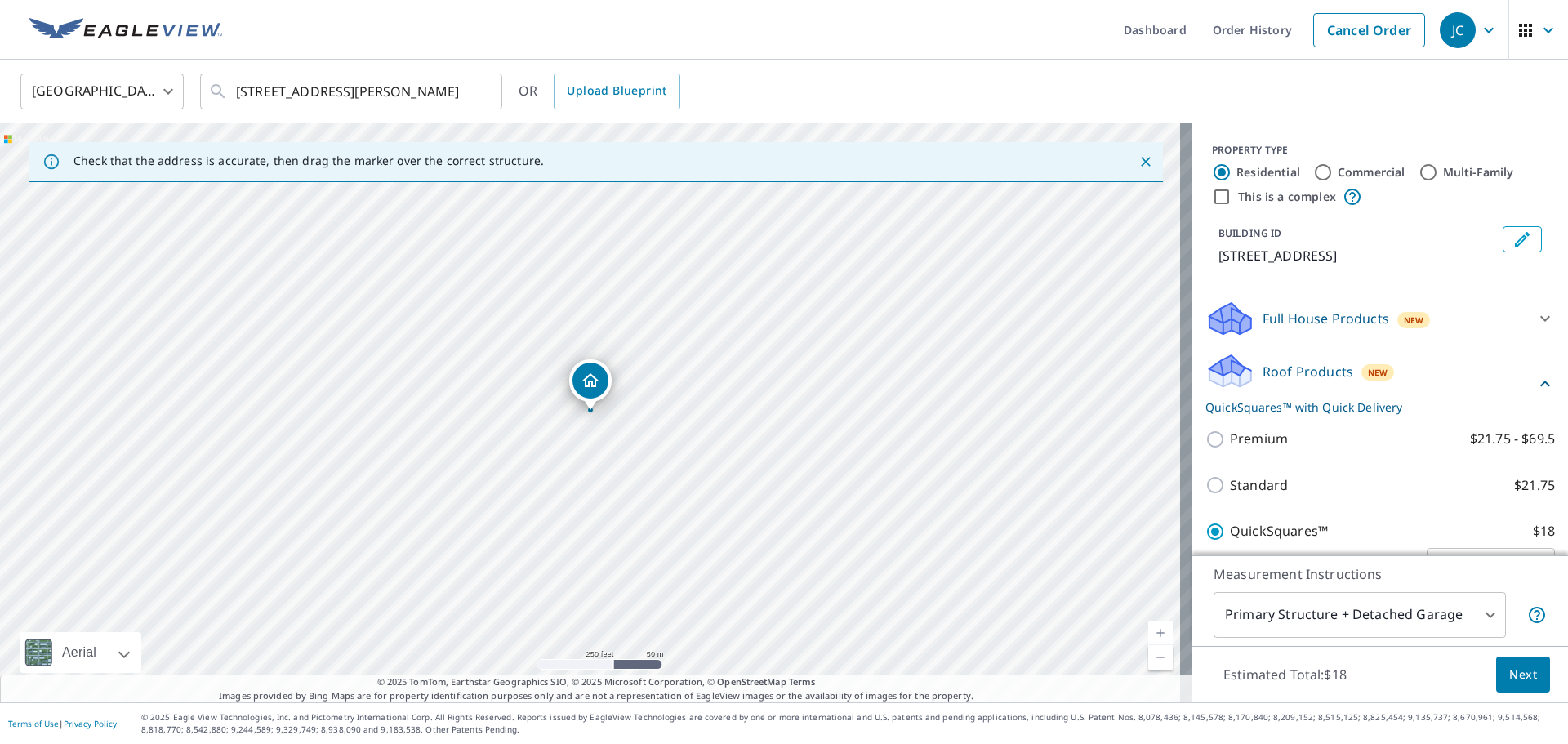
click at [1526, 672] on button "Next" at bounding box center [1523, 675] width 54 height 37
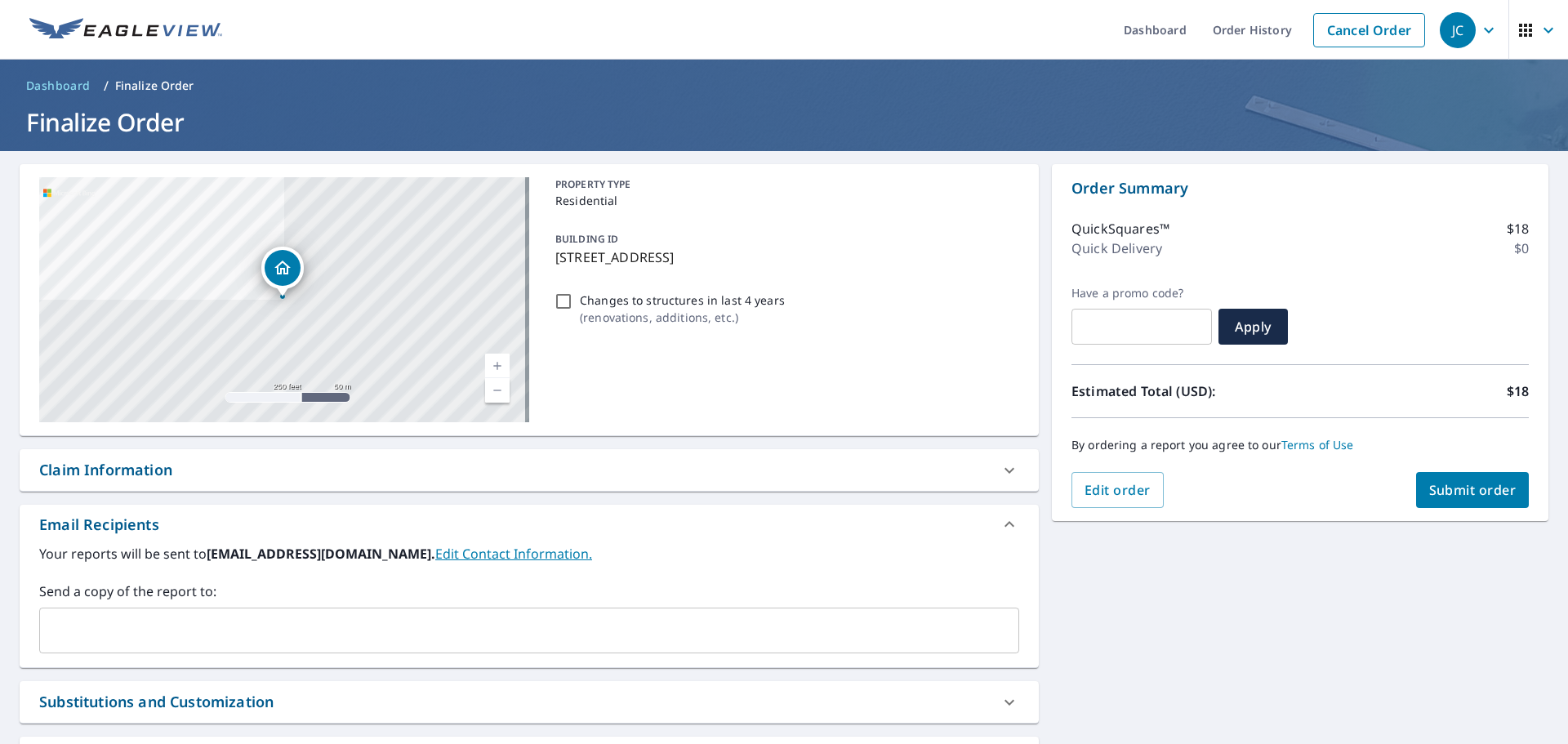
scroll to position [140, 0]
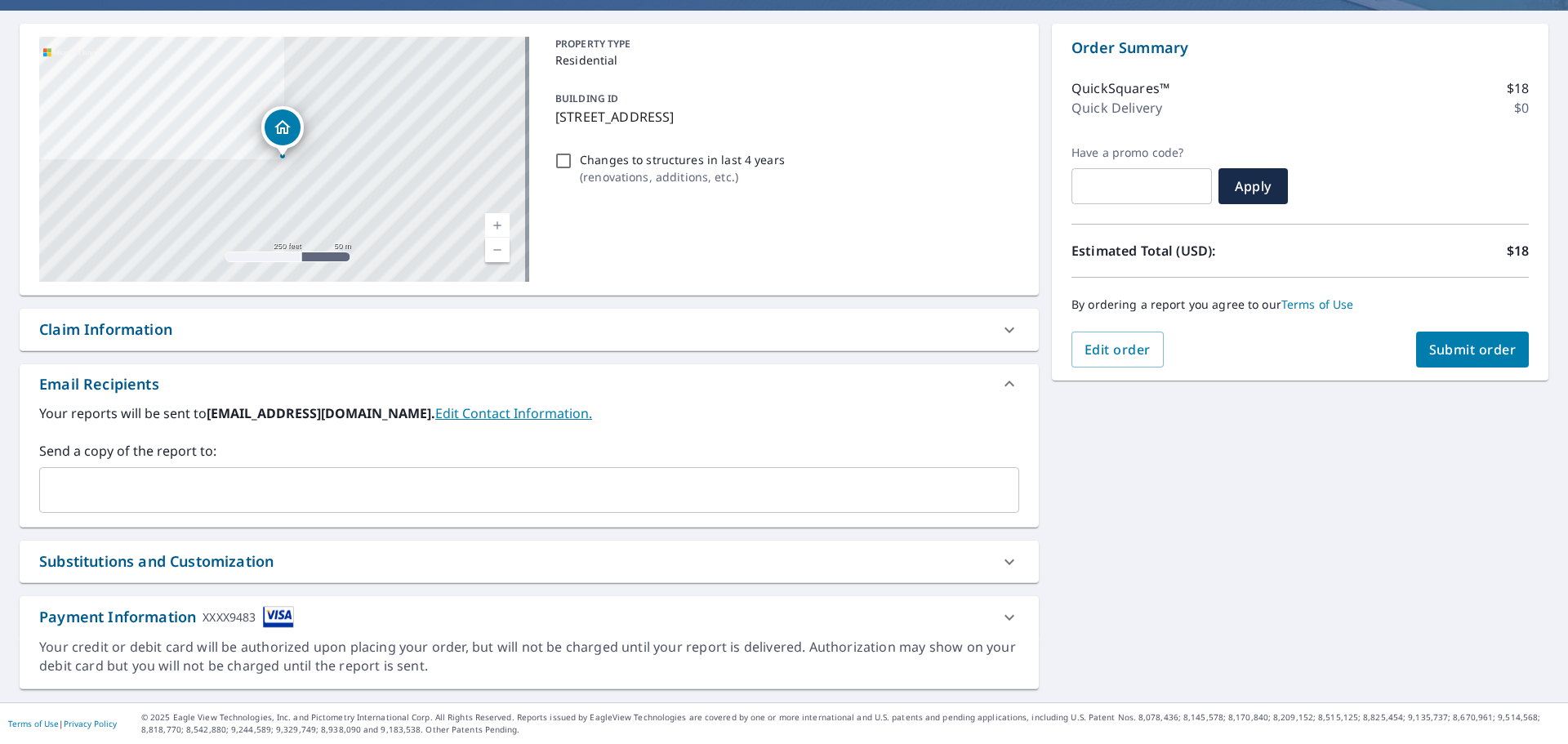
click at [1442, 349] on span "Submit order" at bounding box center [1472, 349] width 87 height 18
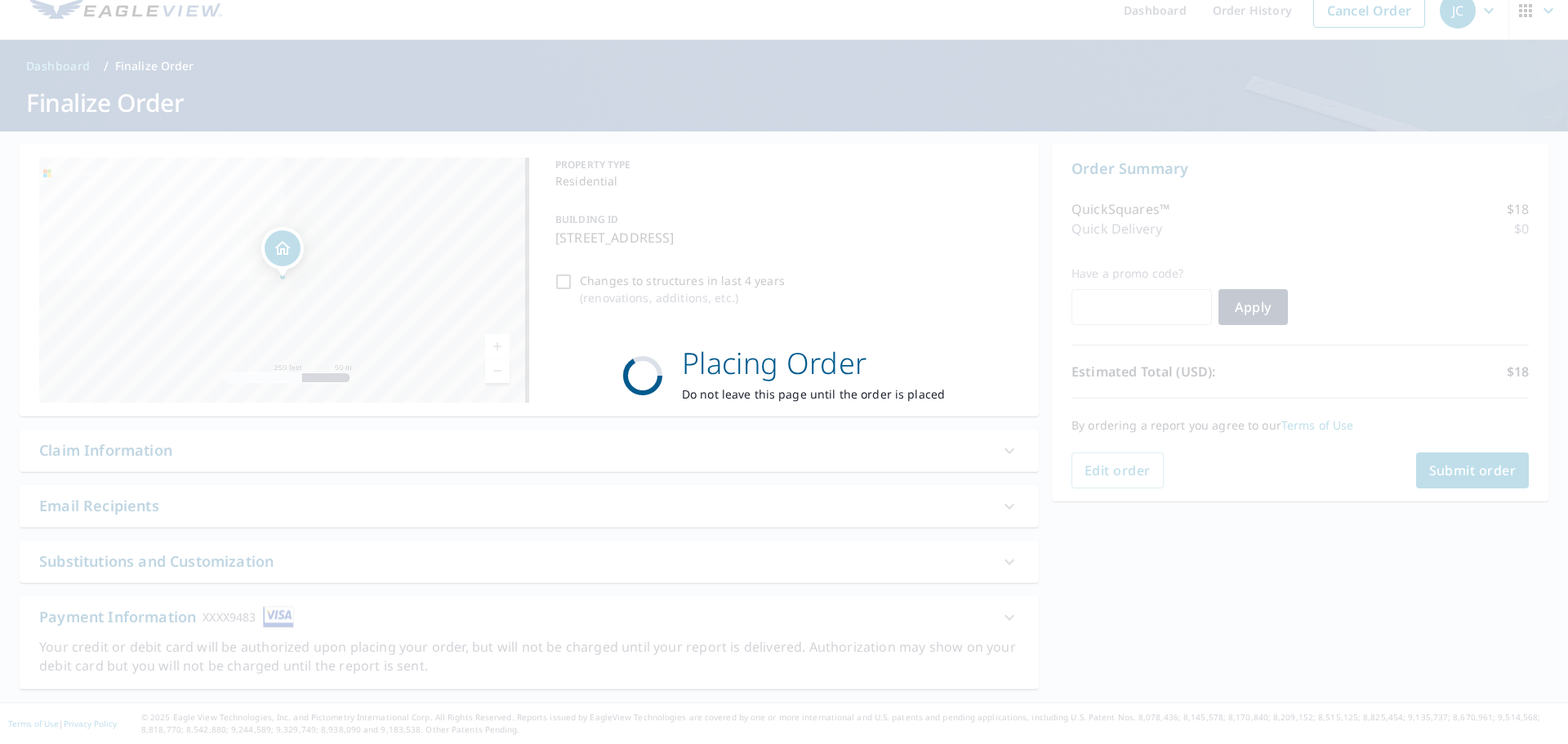
scroll to position [20, 0]
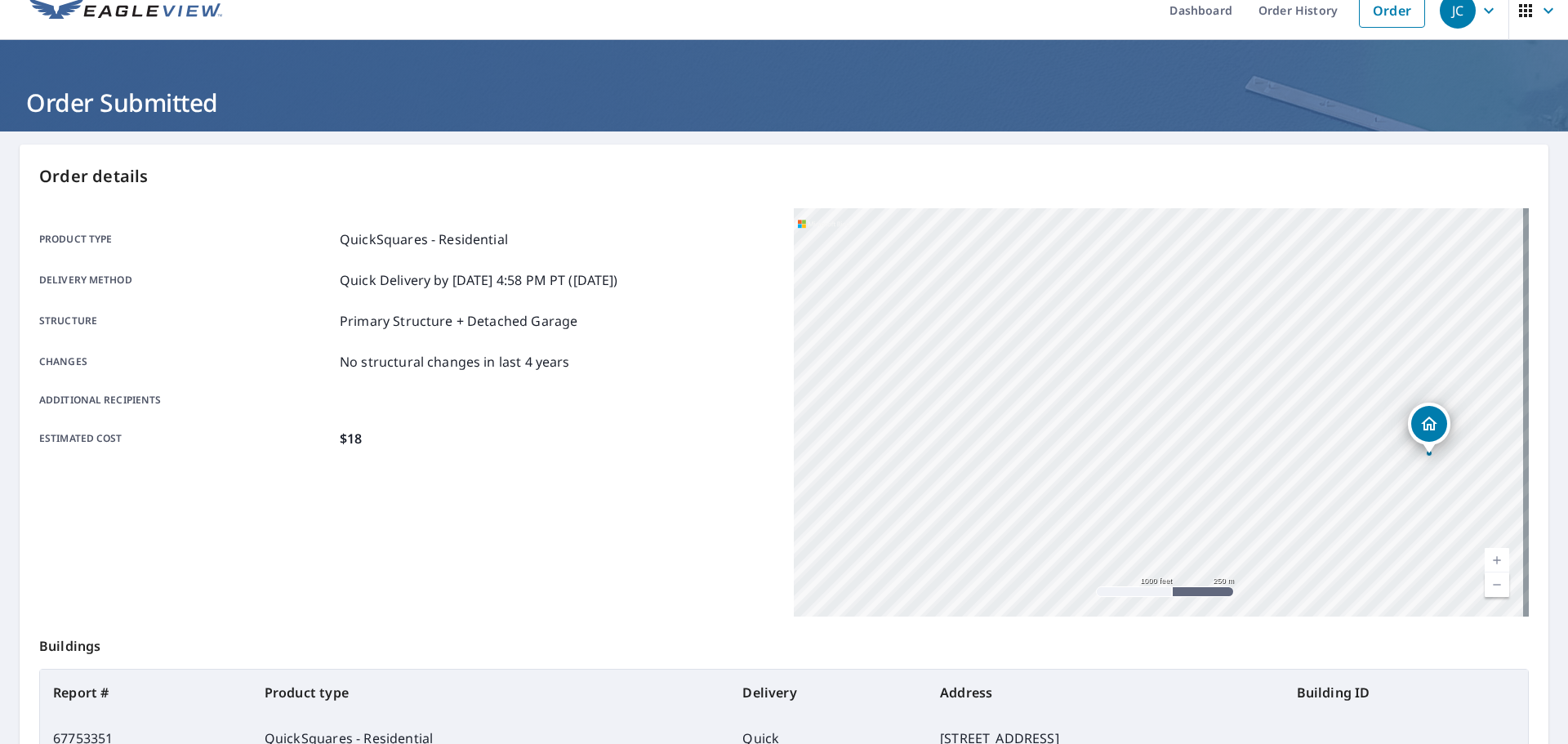
scroll to position [217, 0]
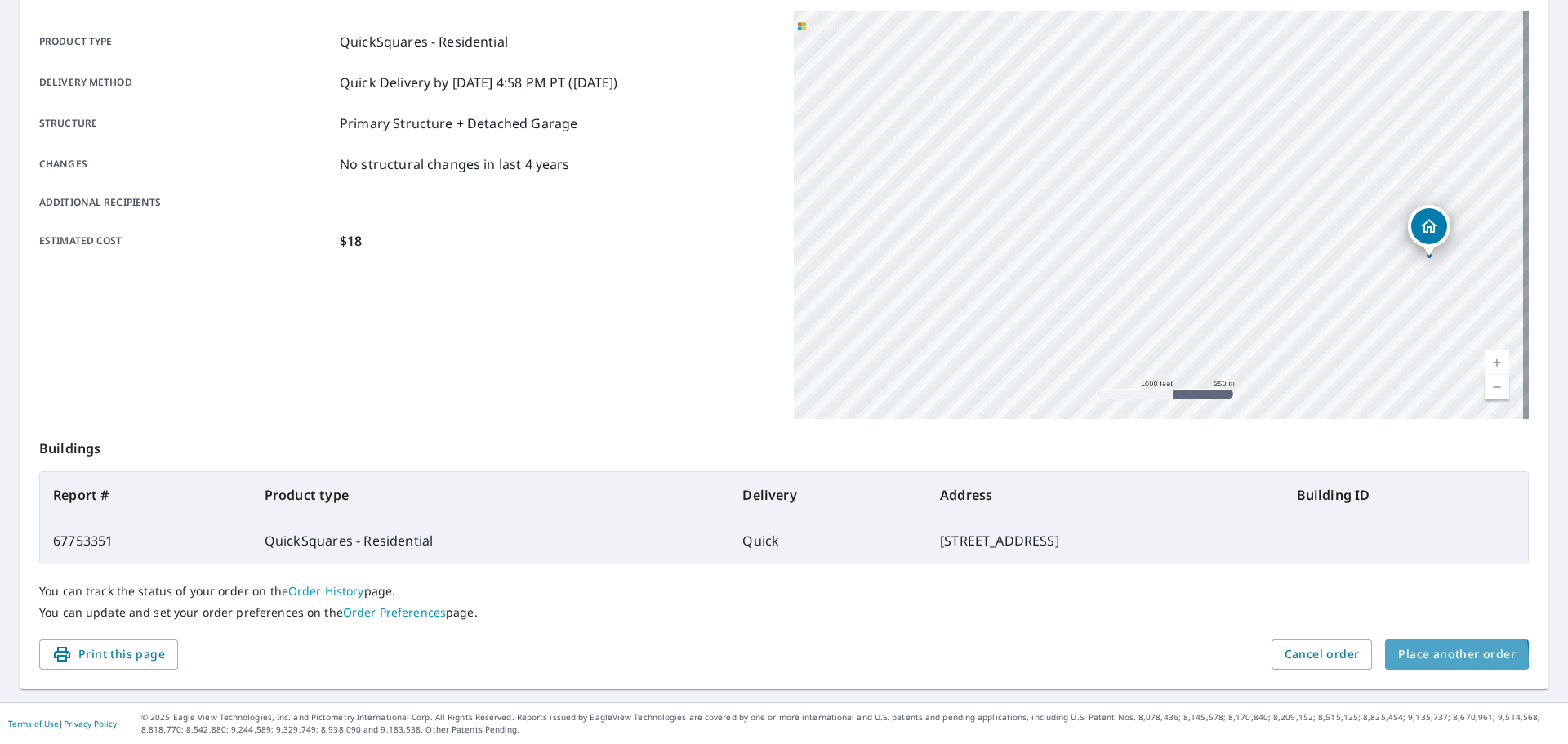
click at [1437, 659] on span "Place another order" at bounding box center [1457, 655] width 117 height 21
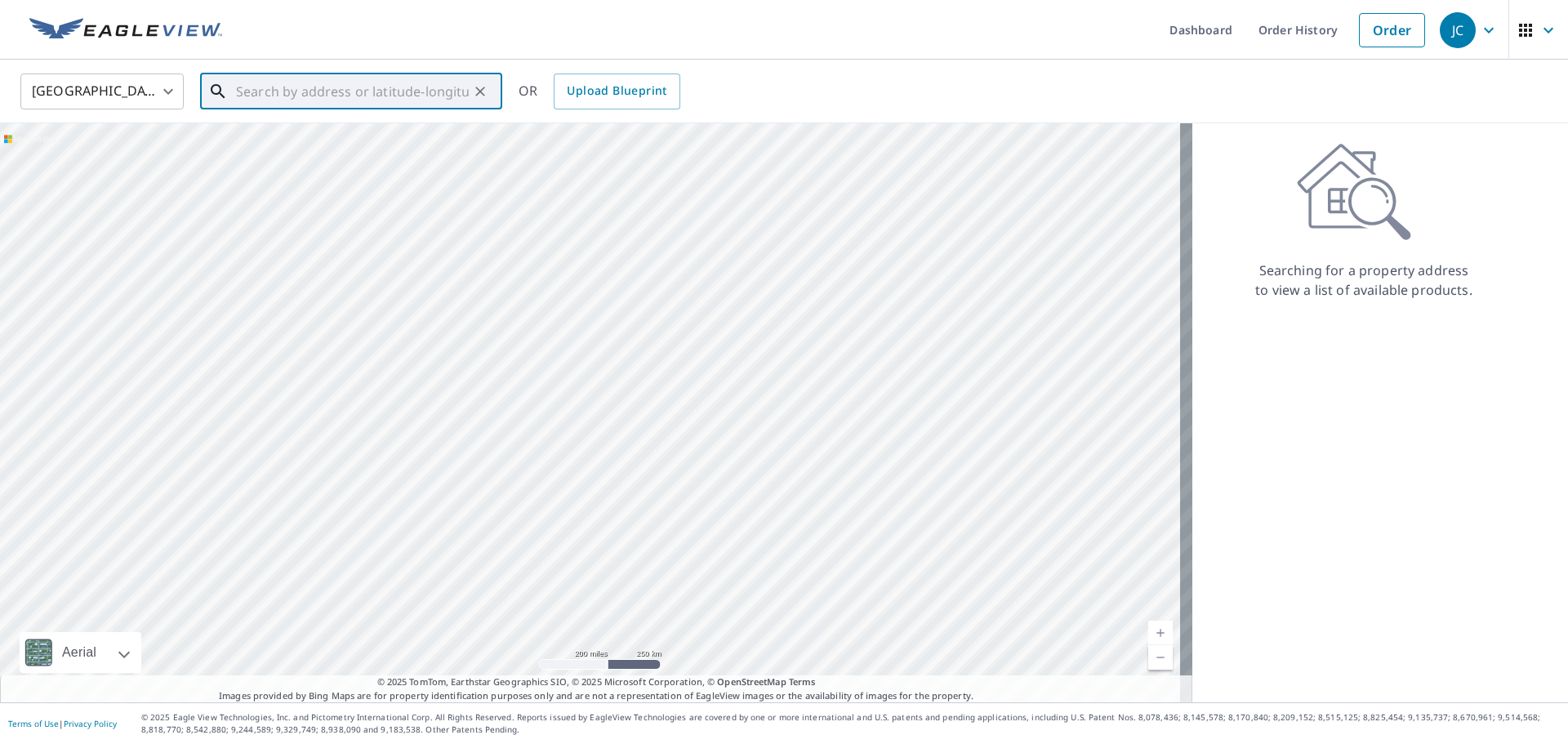
click at [261, 85] on input "text" at bounding box center [352, 91] width 233 height 45
click at [340, 145] on span "[STREET_ADDRESS]" at bounding box center [361, 138] width 257 height 20
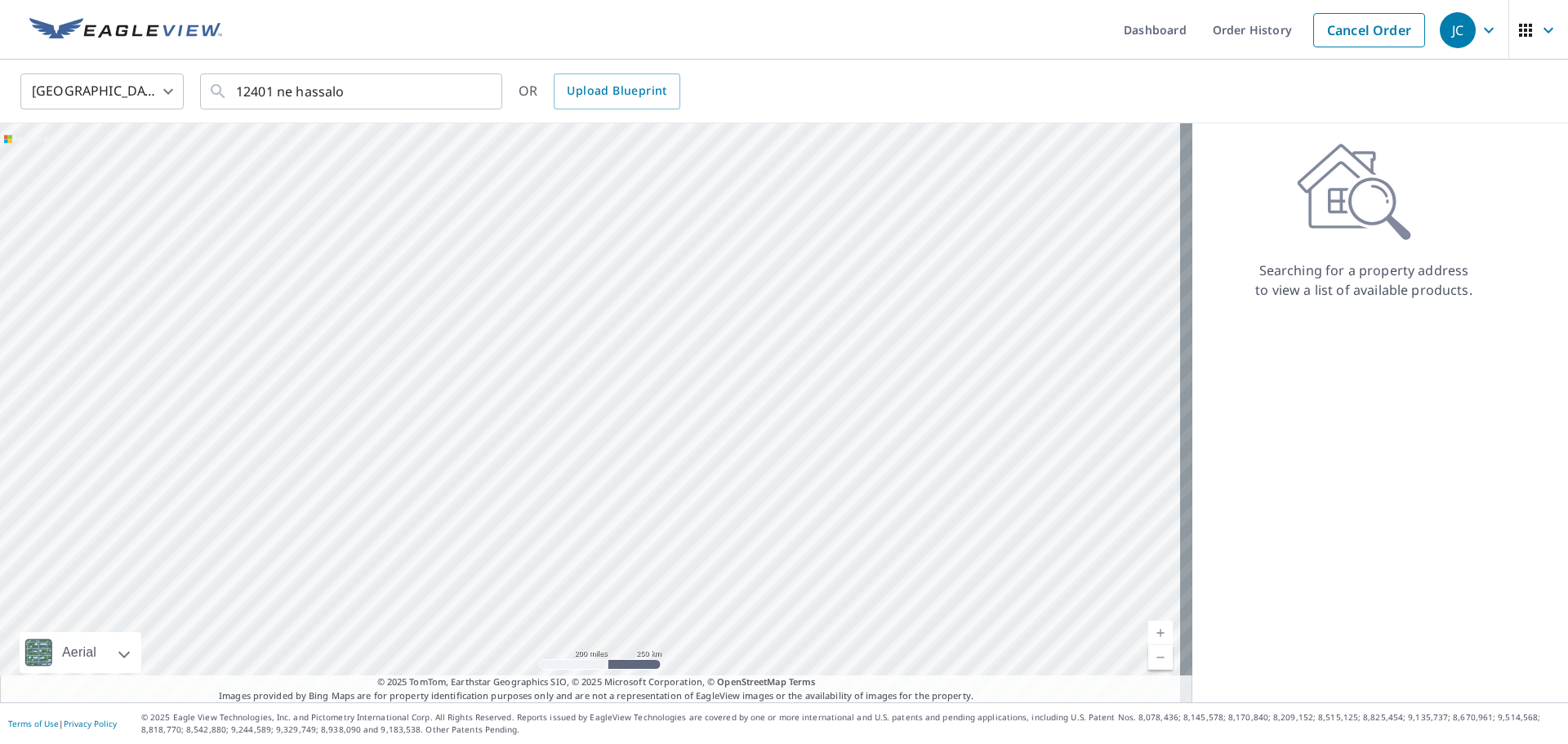
type input "[STREET_ADDRESS]"
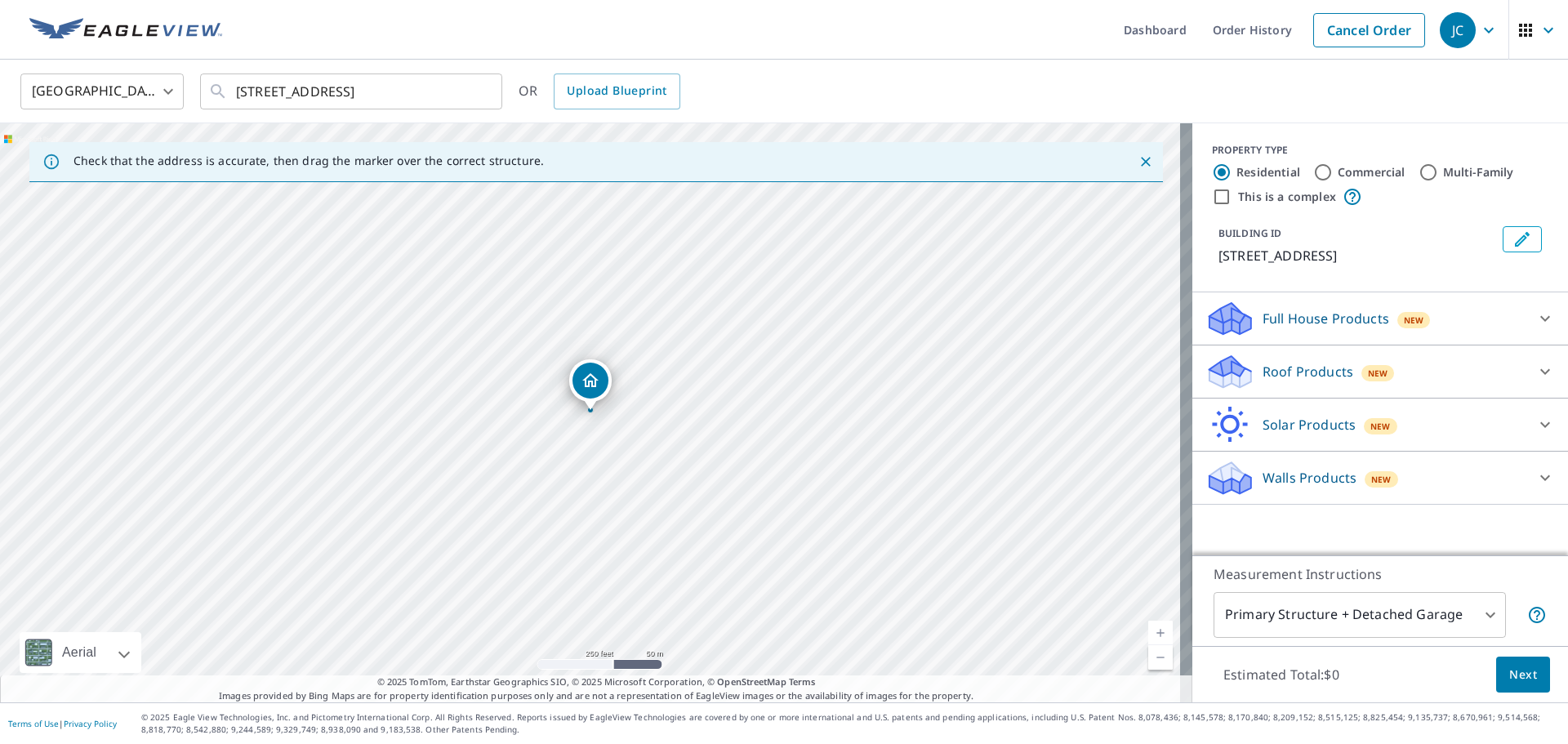
click at [1262, 372] on p "Roof Products" at bounding box center [1307, 372] width 91 height 20
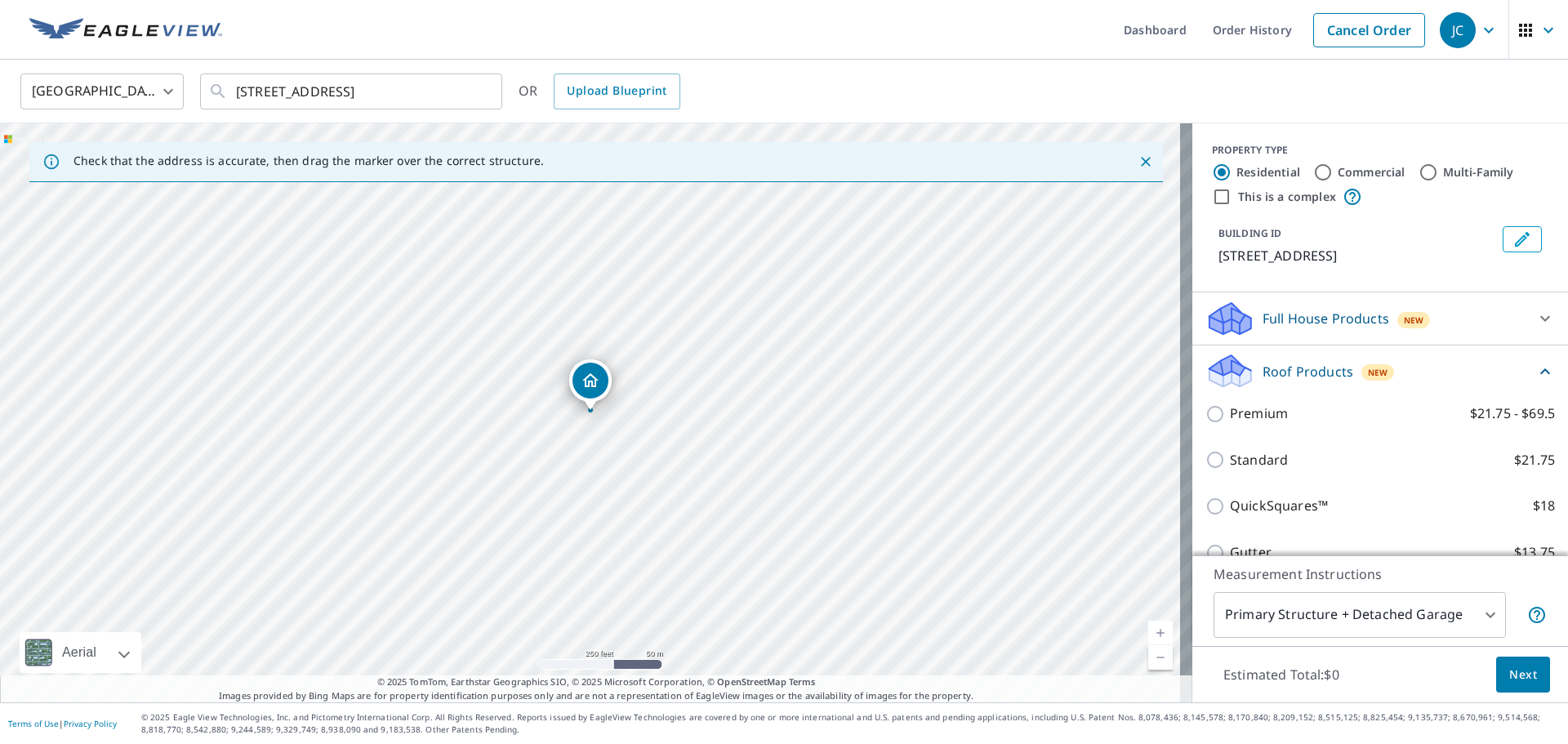
scroll to position [180, 0]
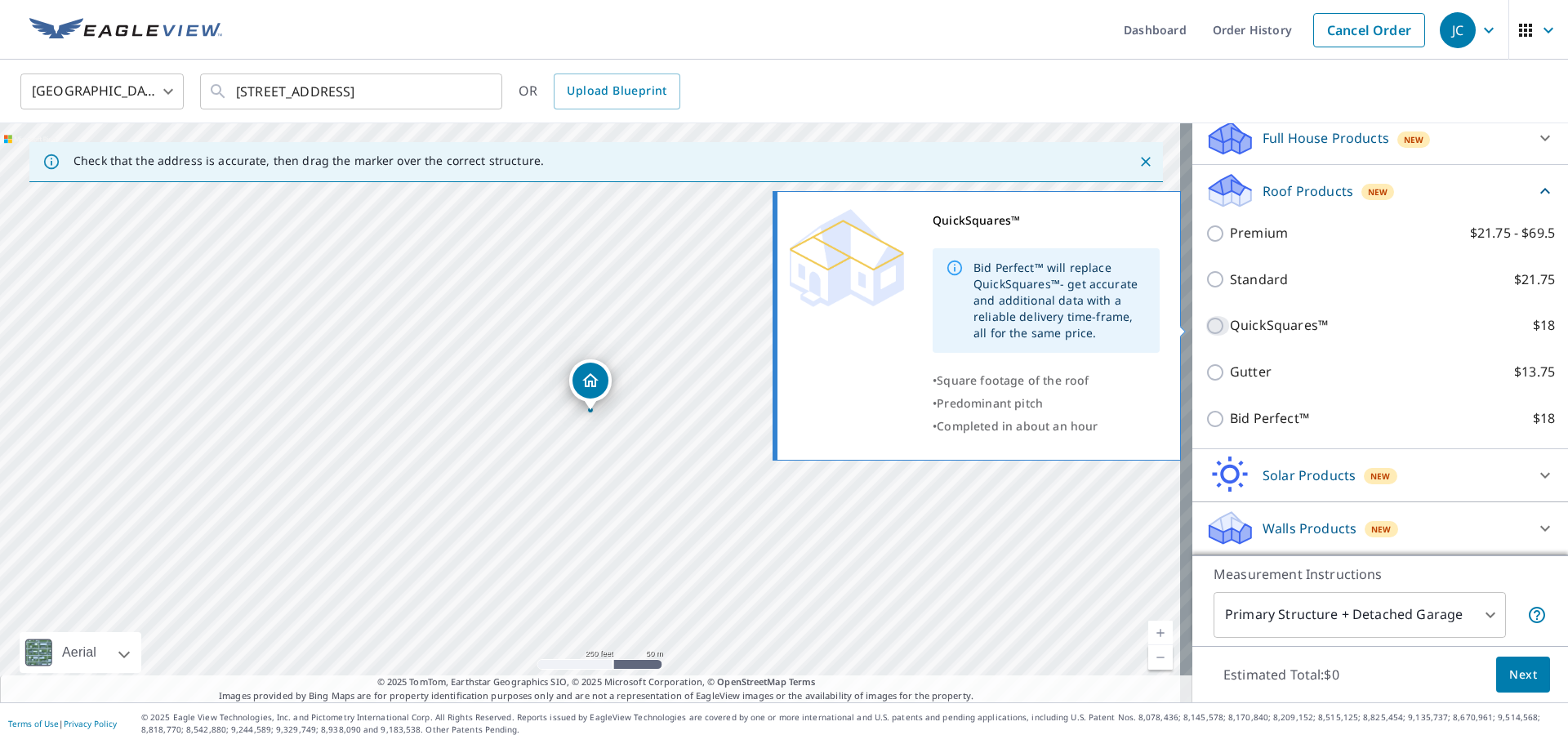
click at [1205, 327] on input "QuickSquares™ $18" at bounding box center [1217, 326] width 25 height 20
checkbox input "true"
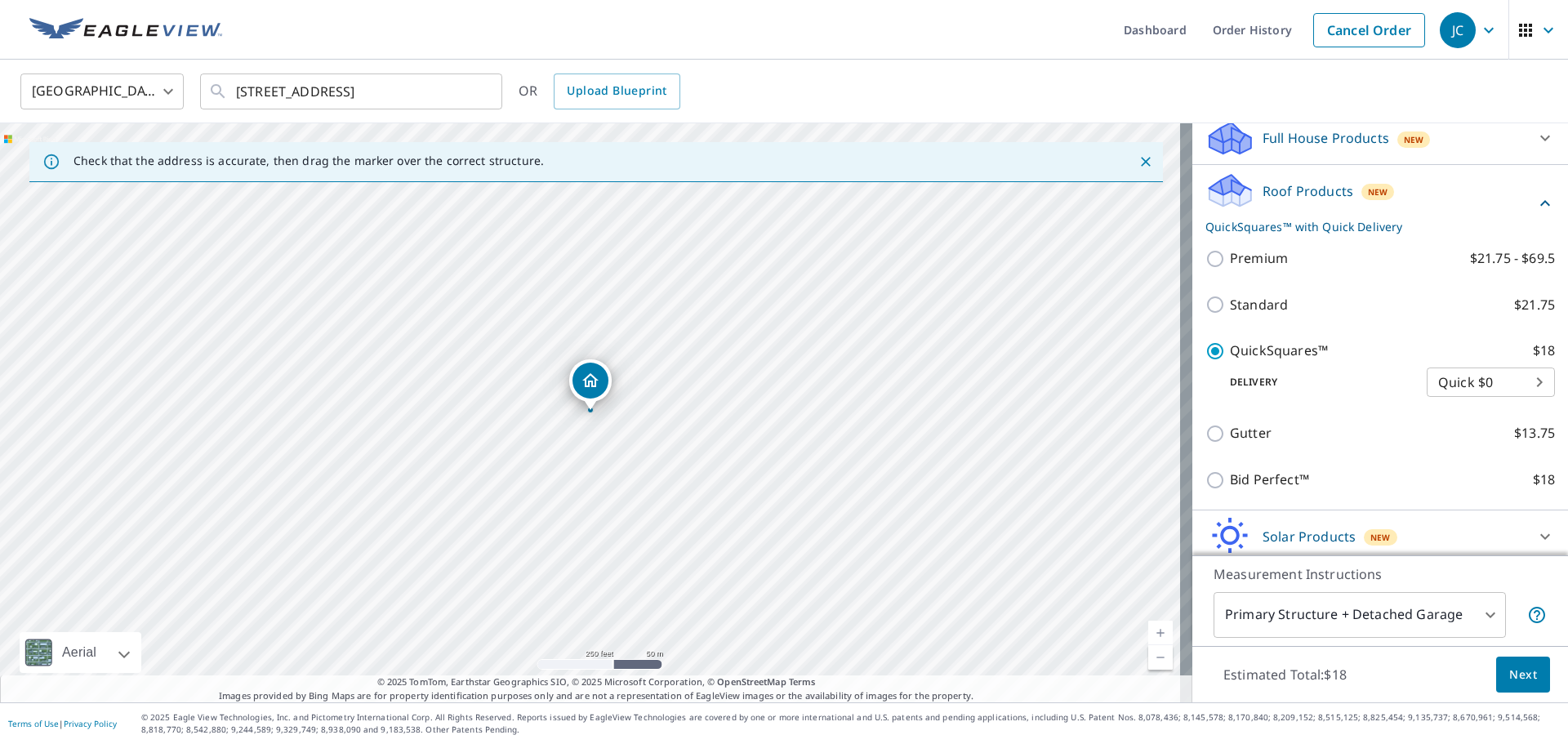
click at [1515, 678] on span "Next" at bounding box center [1523, 676] width 27 height 21
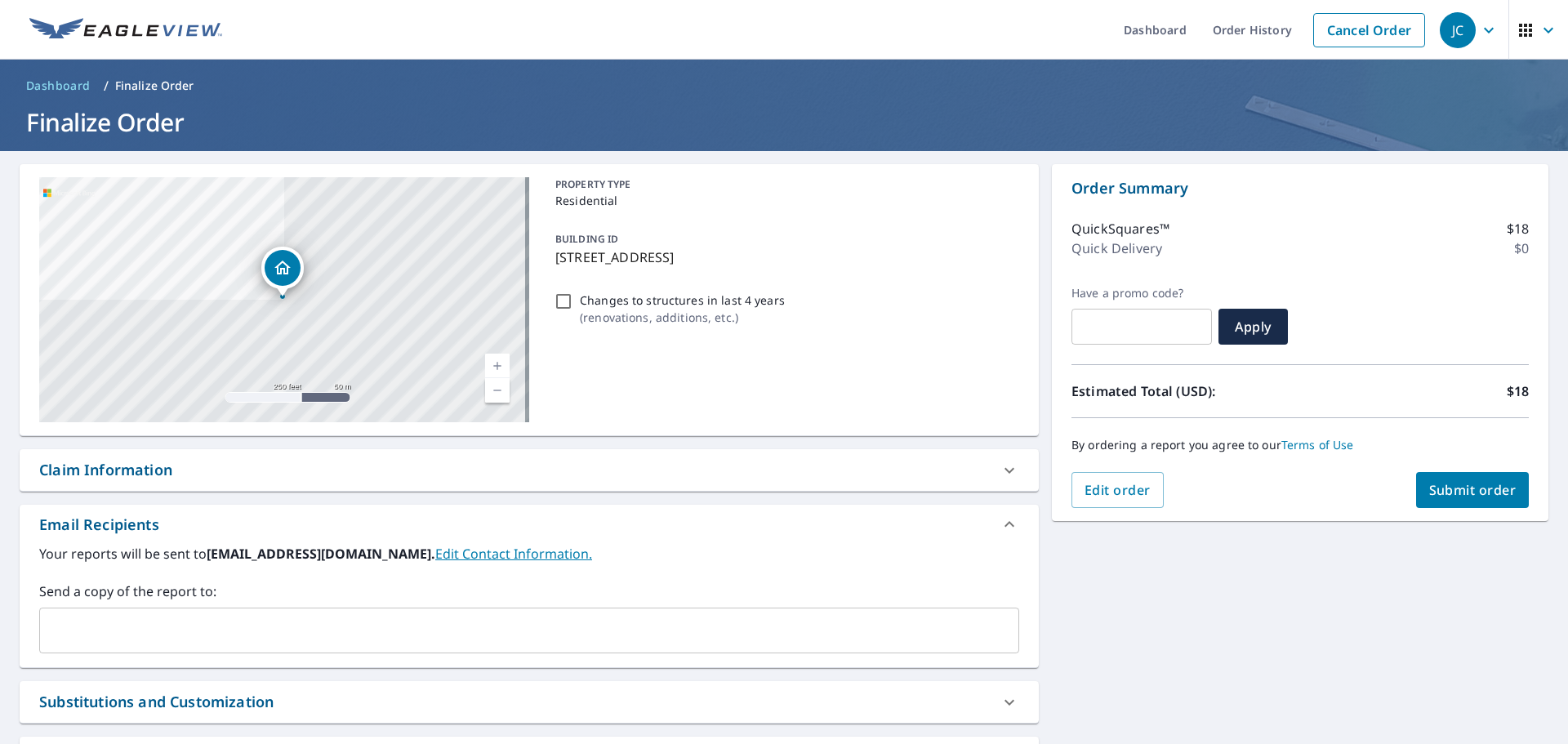
click at [1456, 483] on span "Submit order" at bounding box center [1472, 490] width 87 height 18
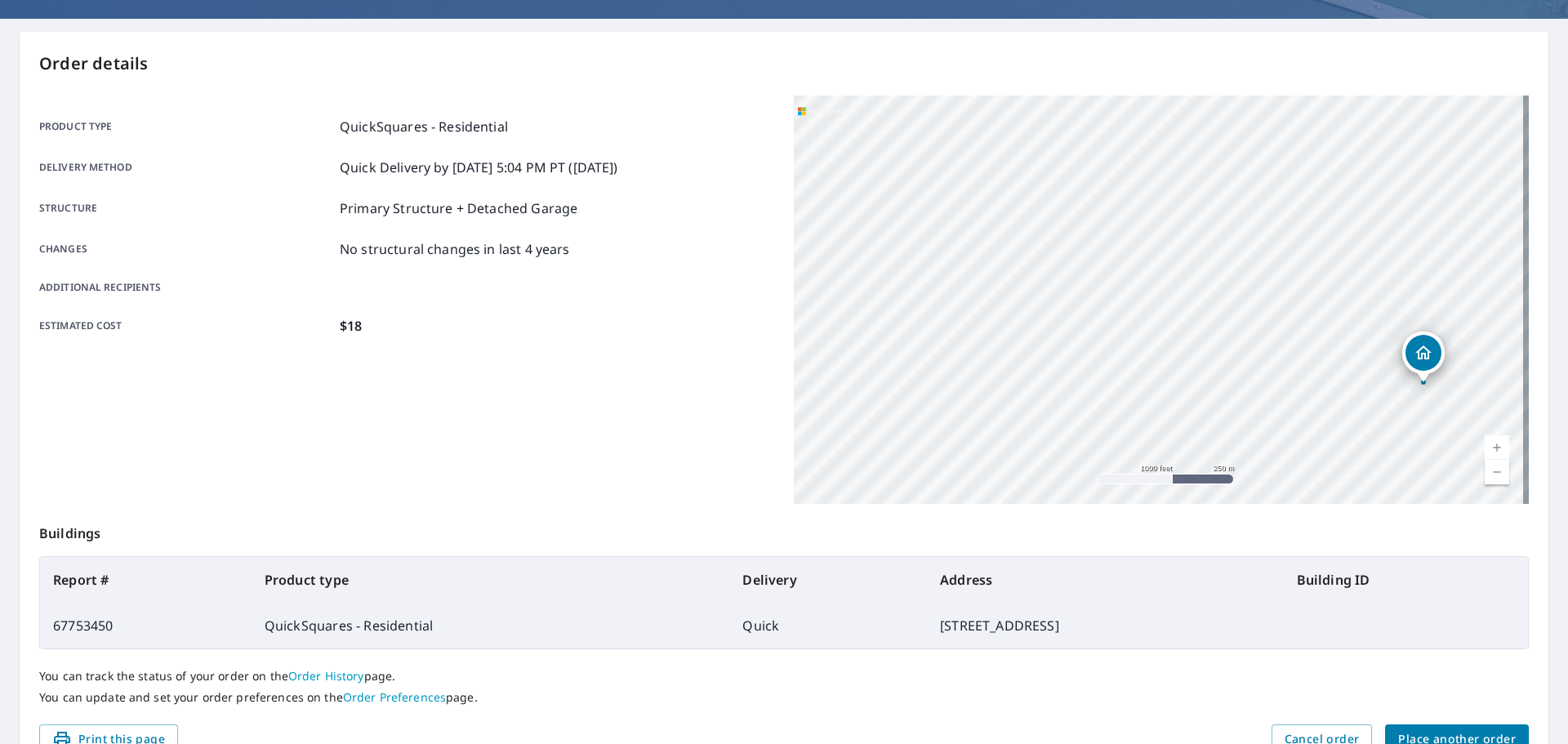
scroll to position [217, 0]
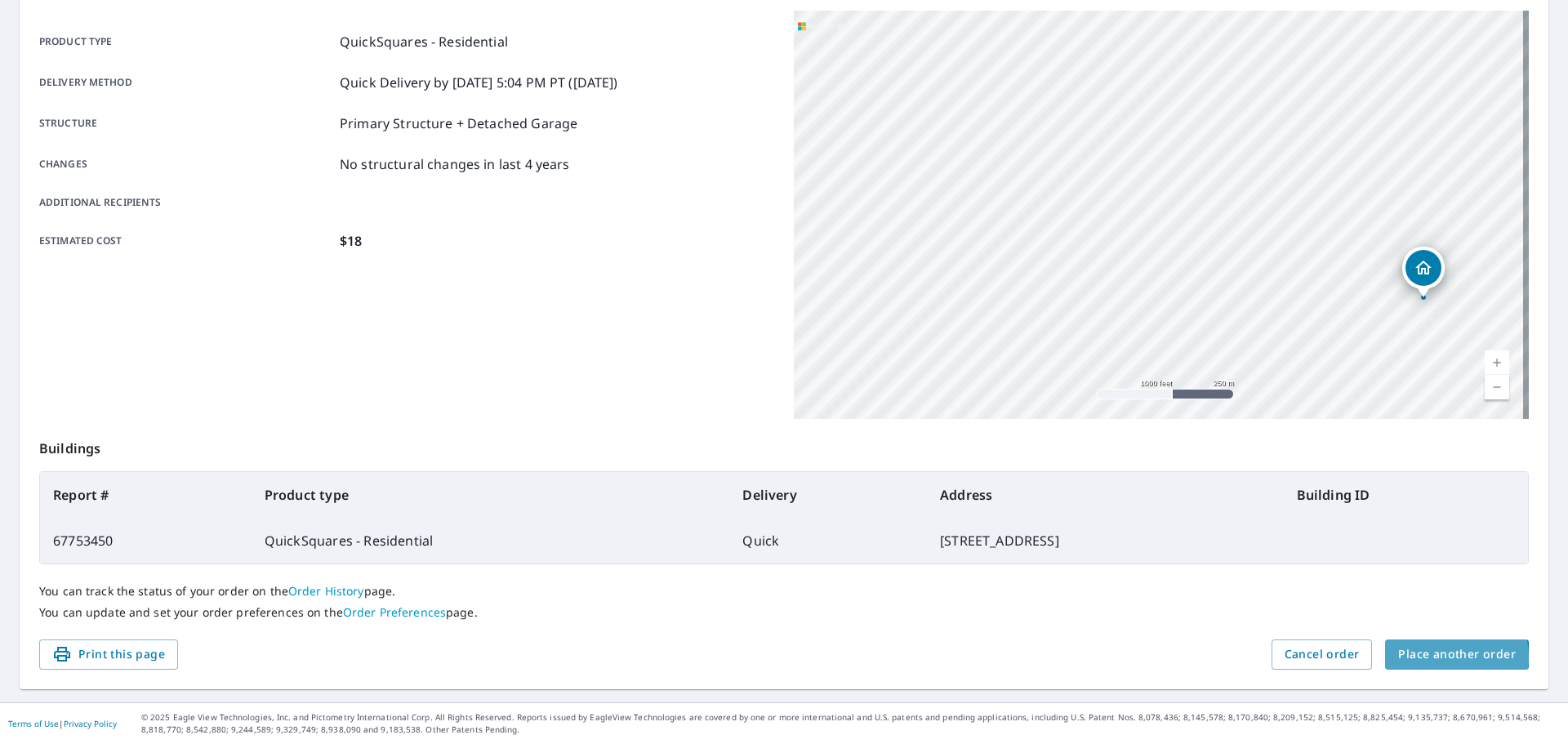
click at [1433, 658] on span "Place another order" at bounding box center [1457, 655] width 117 height 21
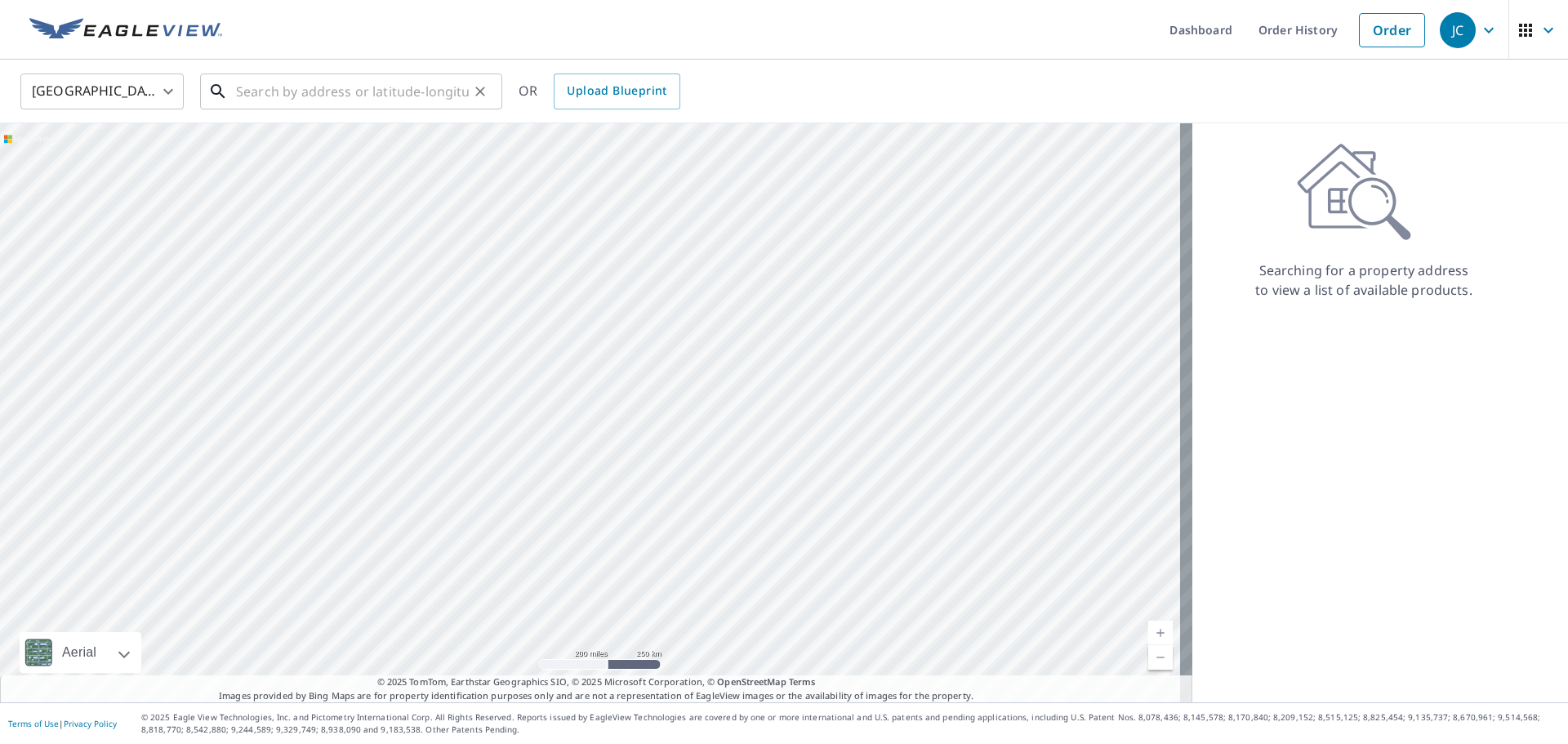
click at [314, 90] on input "text" at bounding box center [352, 91] width 233 height 45
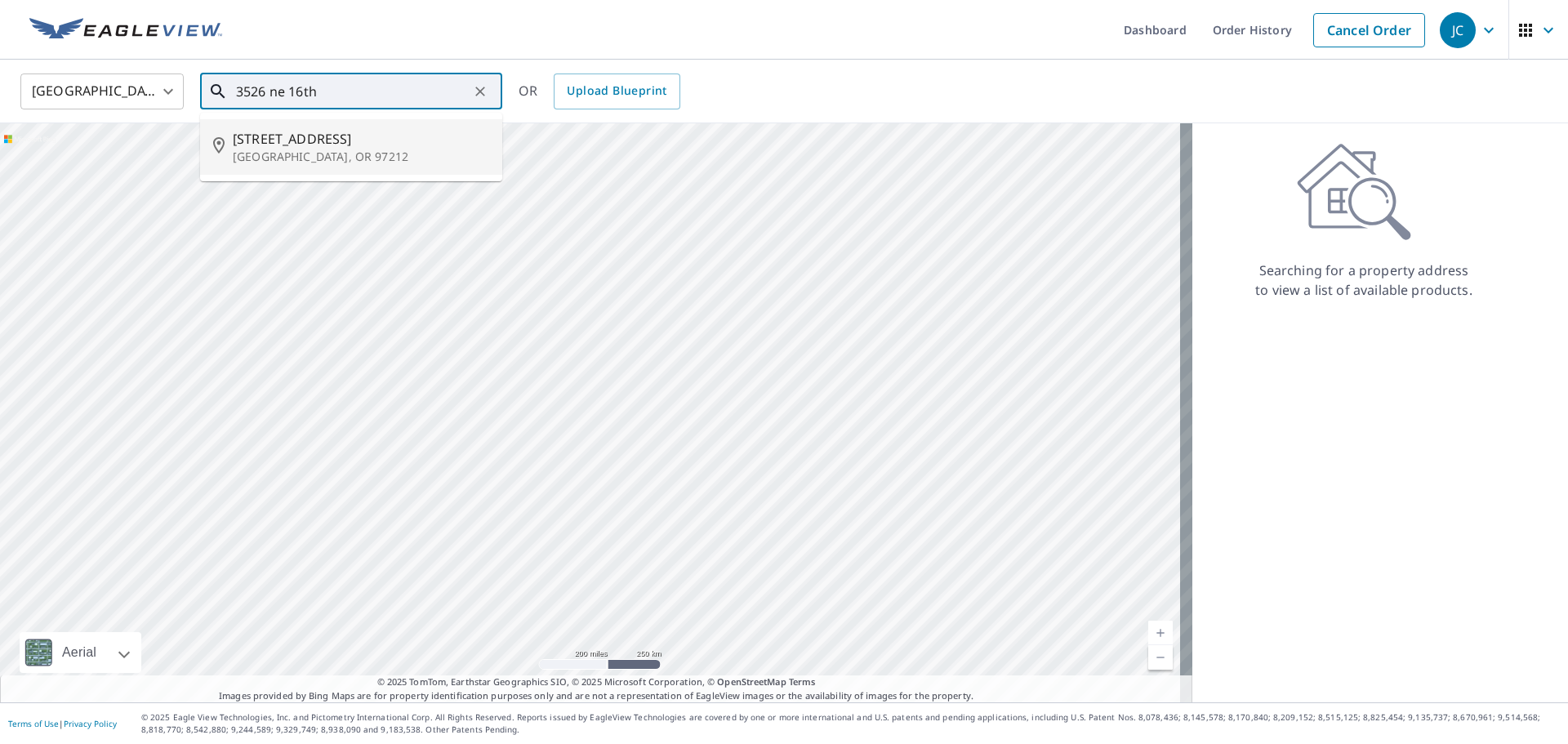
click at [290, 145] on span "[STREET_ADDRESS]" at bounding box center [361, 138] width 257 height 20
type input "[STREET_ADDRESS]"
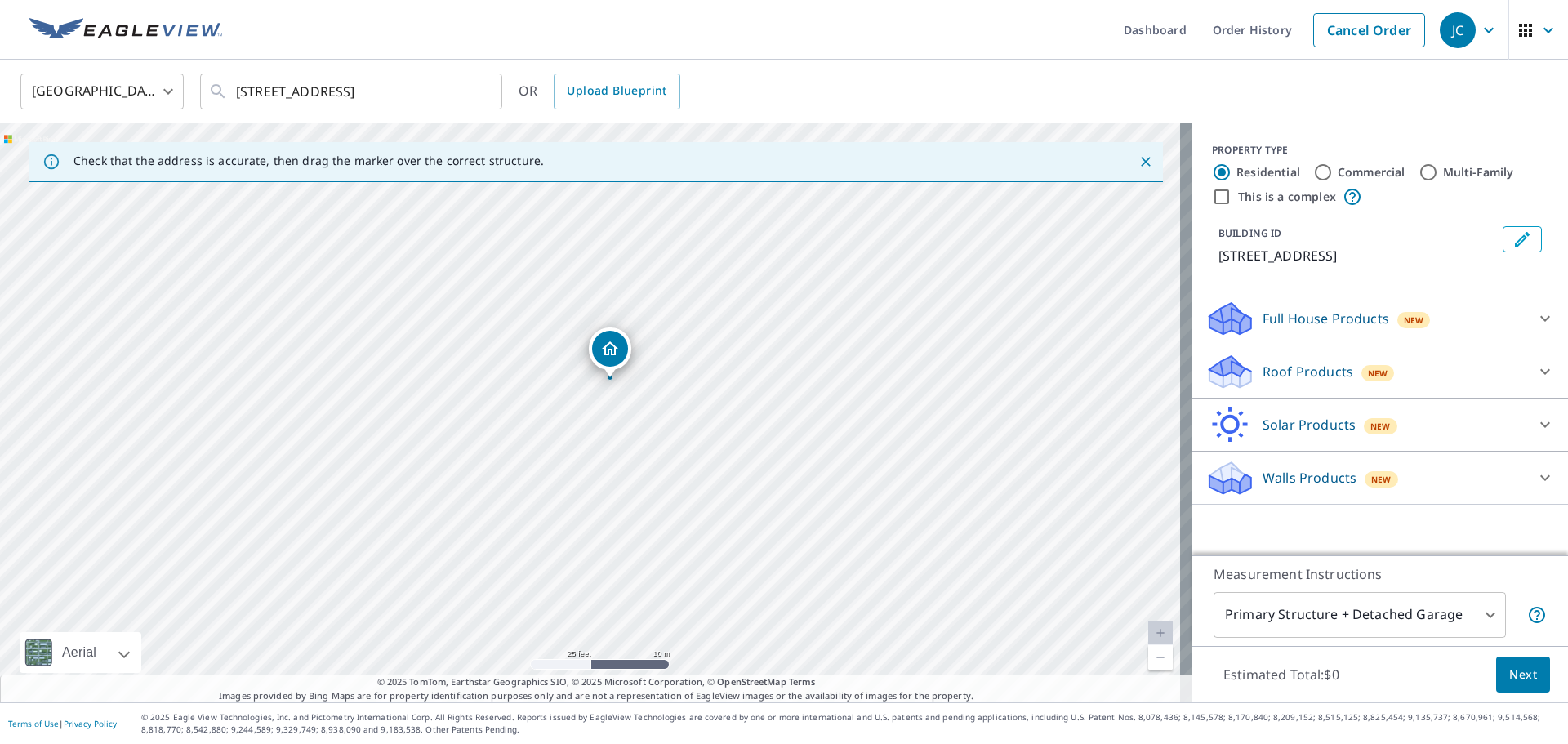
click at [1288, 370] on p "Roof Products" at bounding box center [1307, 372] width 91 height 20
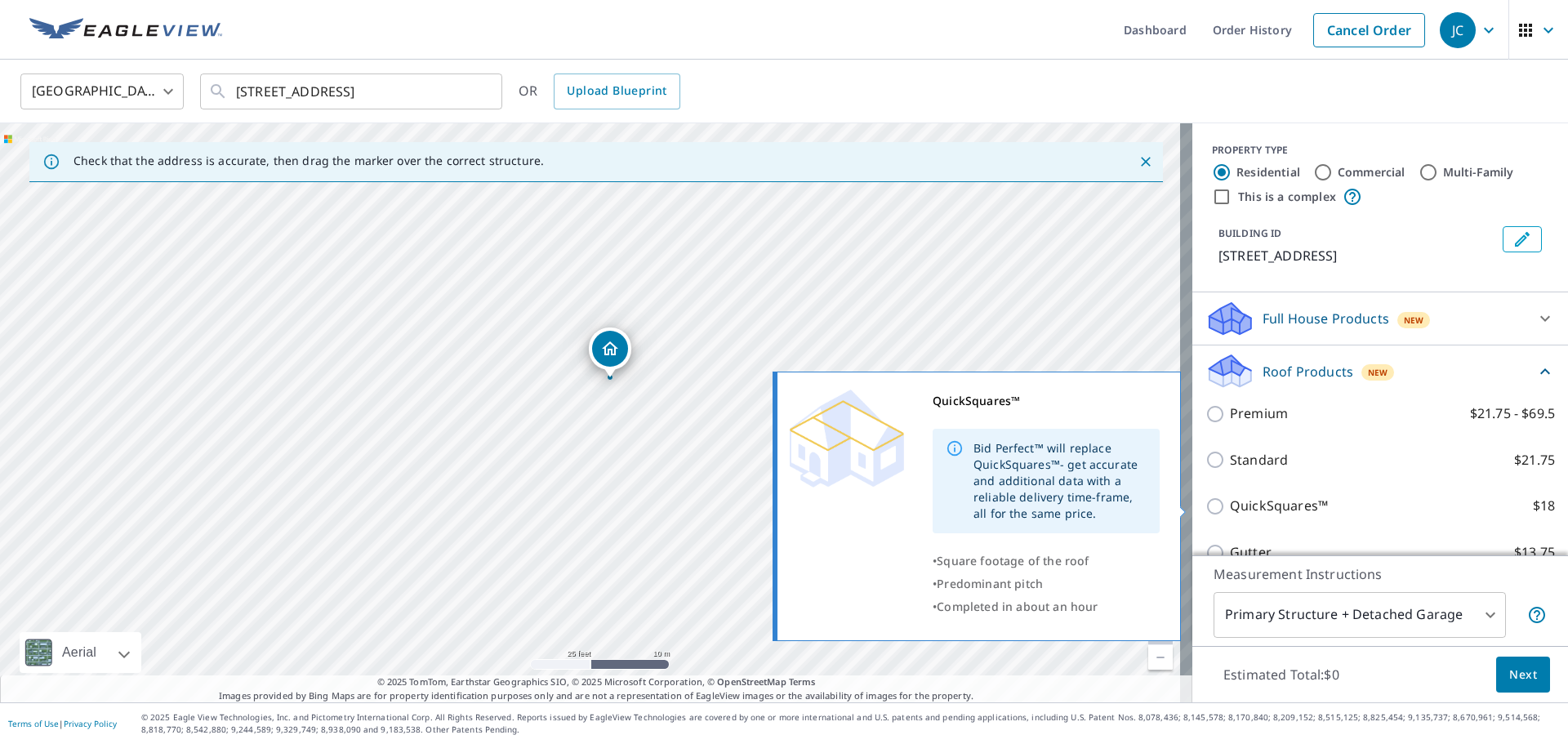
click at [1205, 507] on input "QuickSquares™ $18" at bounding box center [1217, 506] width 25 height 20
checkbox input "true"
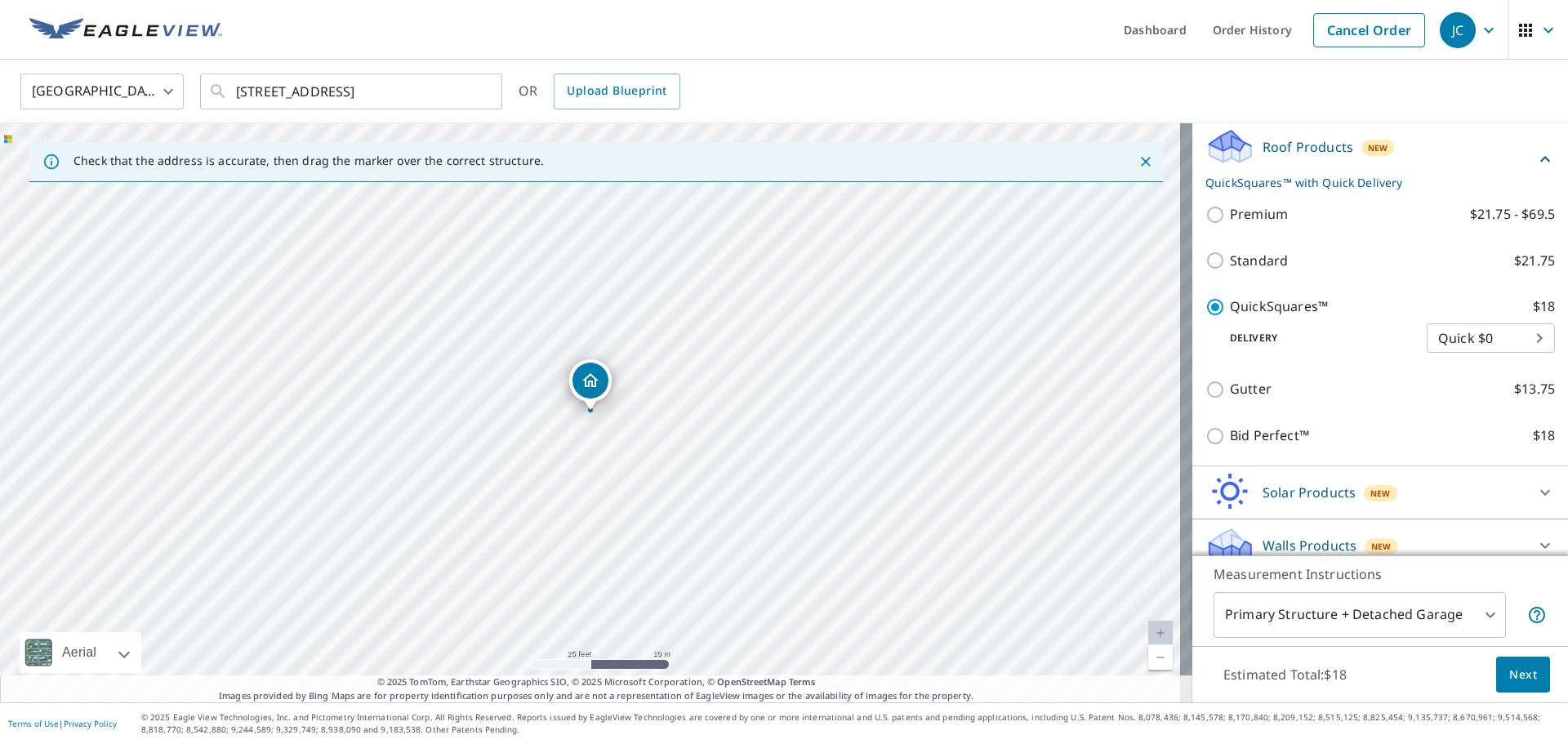
scroll to position [242, 0]
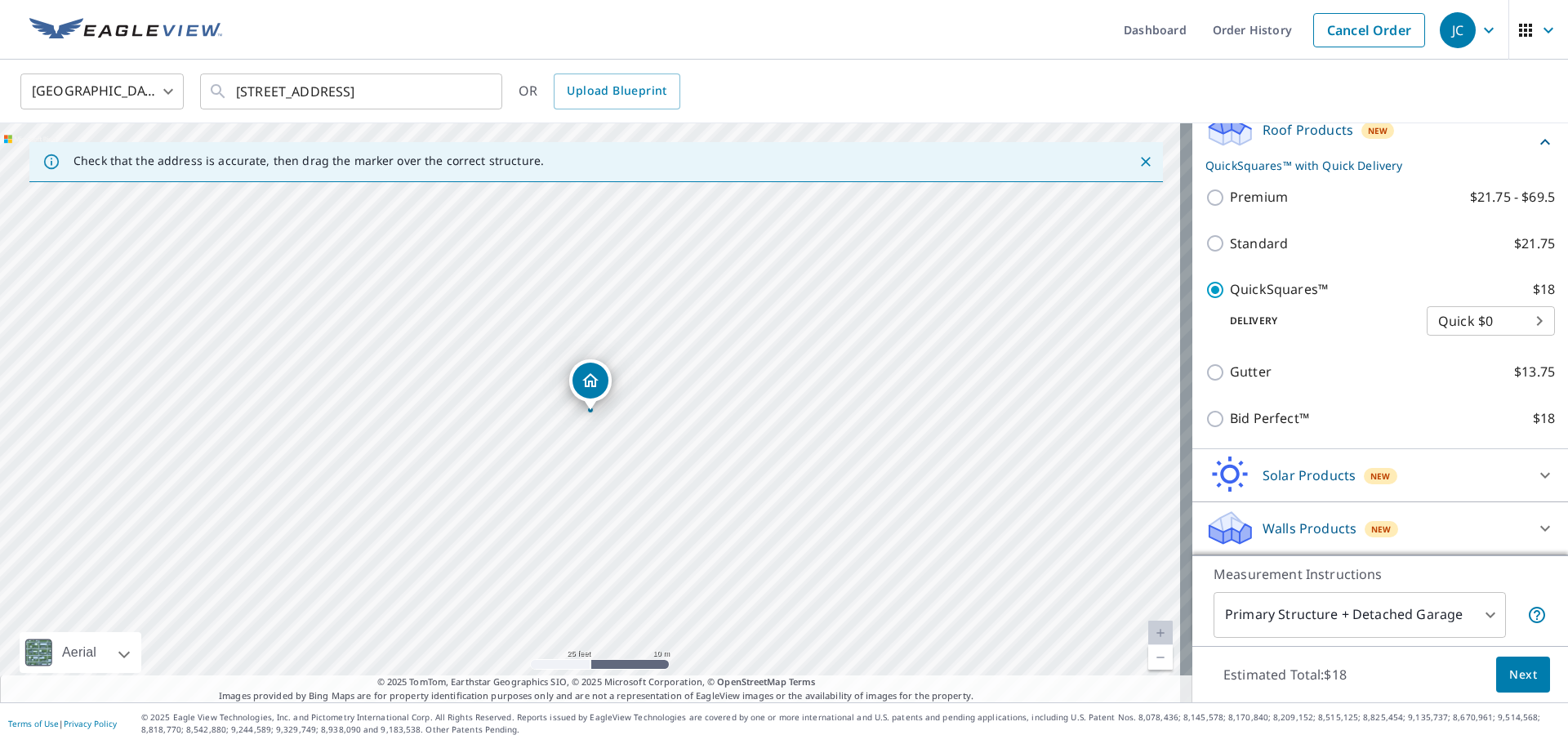
click at [1519, 669] on span "Next" at bounding box center [1523, 676] width 27 height 21
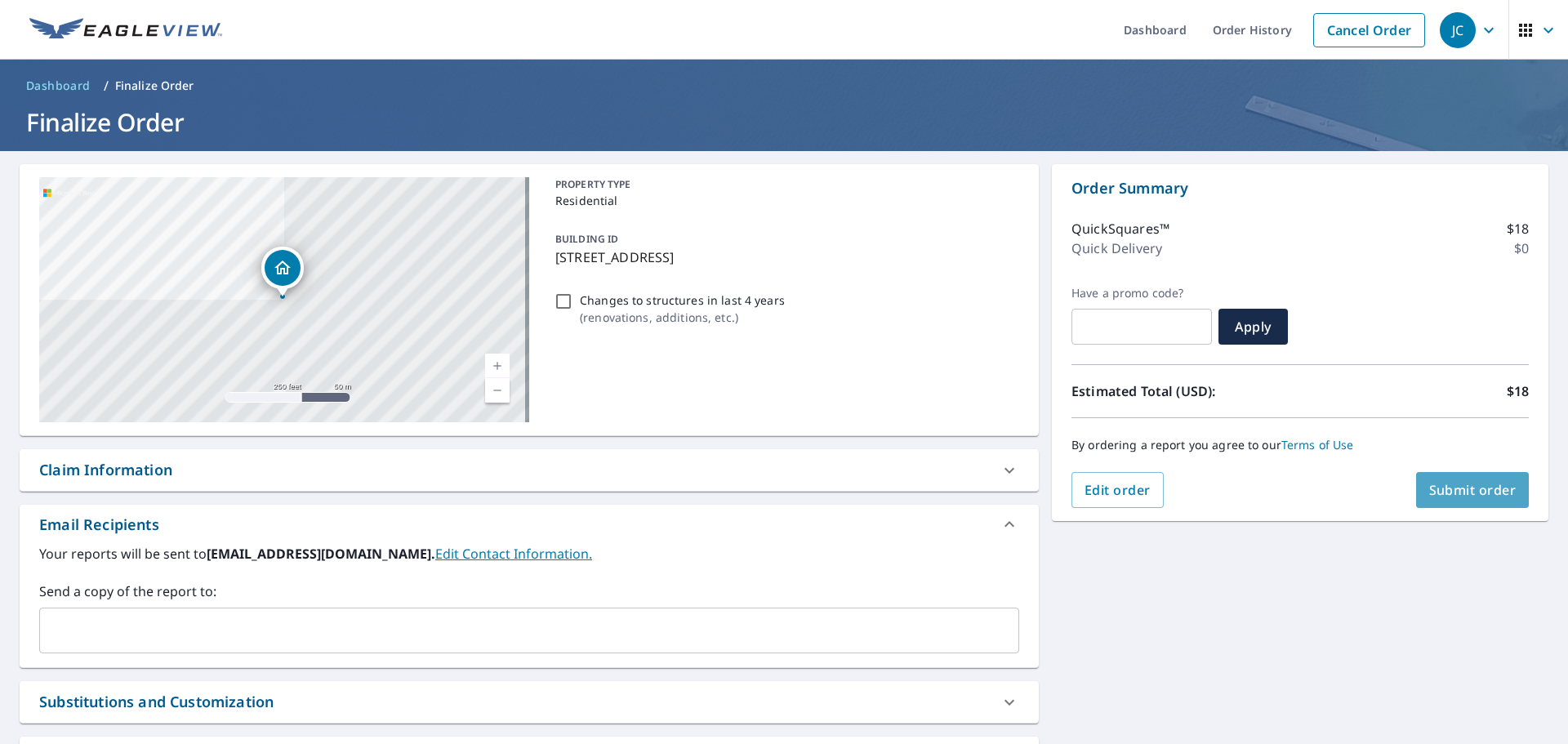
click at [1433, 482] on span "Submit order" at bounding box center [1472, 490] width 87 height 18
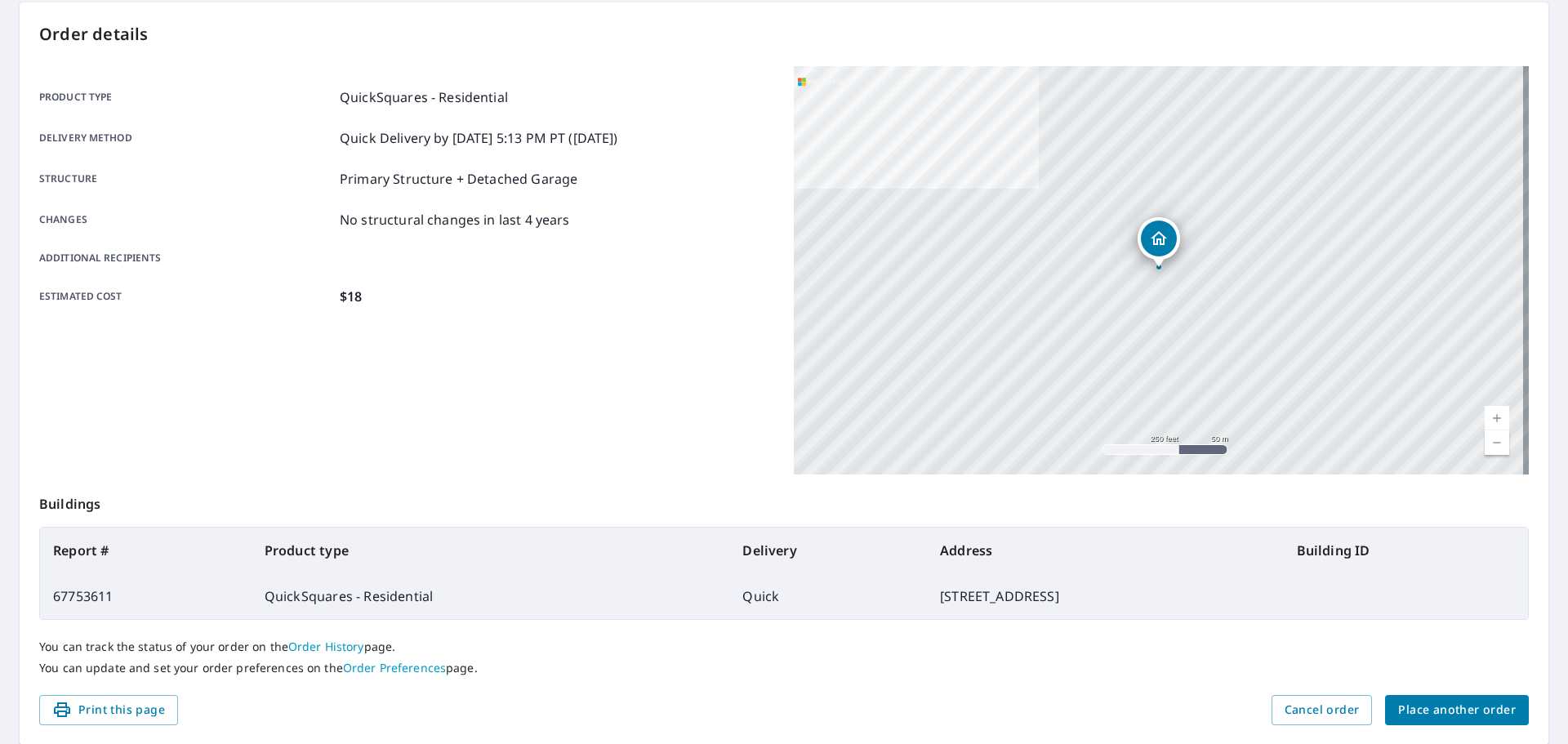
scroll to position [217, 0]
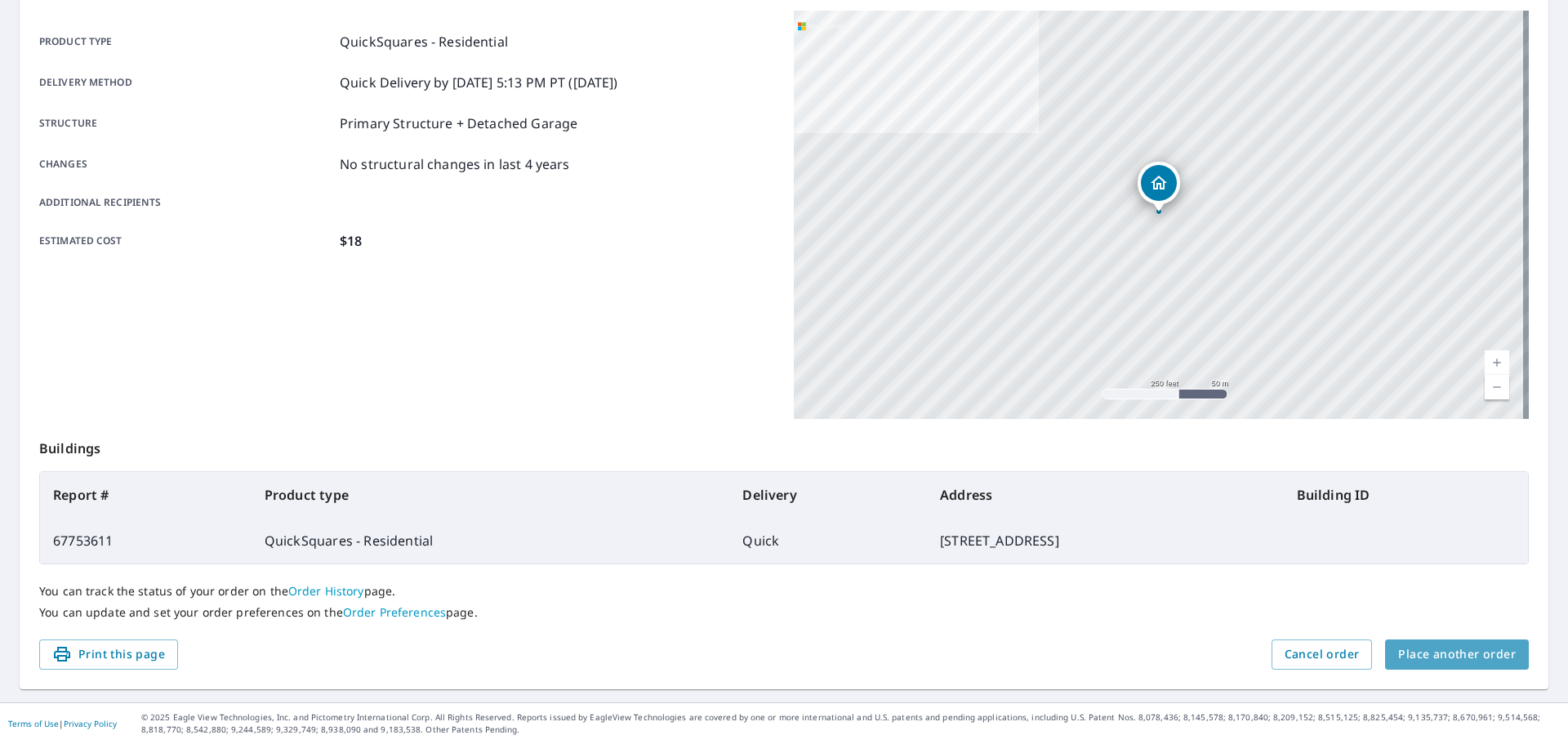
click at [1459, 644] on button "Place another order" at bounding box center [1457, 655] width 144 height 30
